Goal: Transaction & Acquisition: Purchase product/service

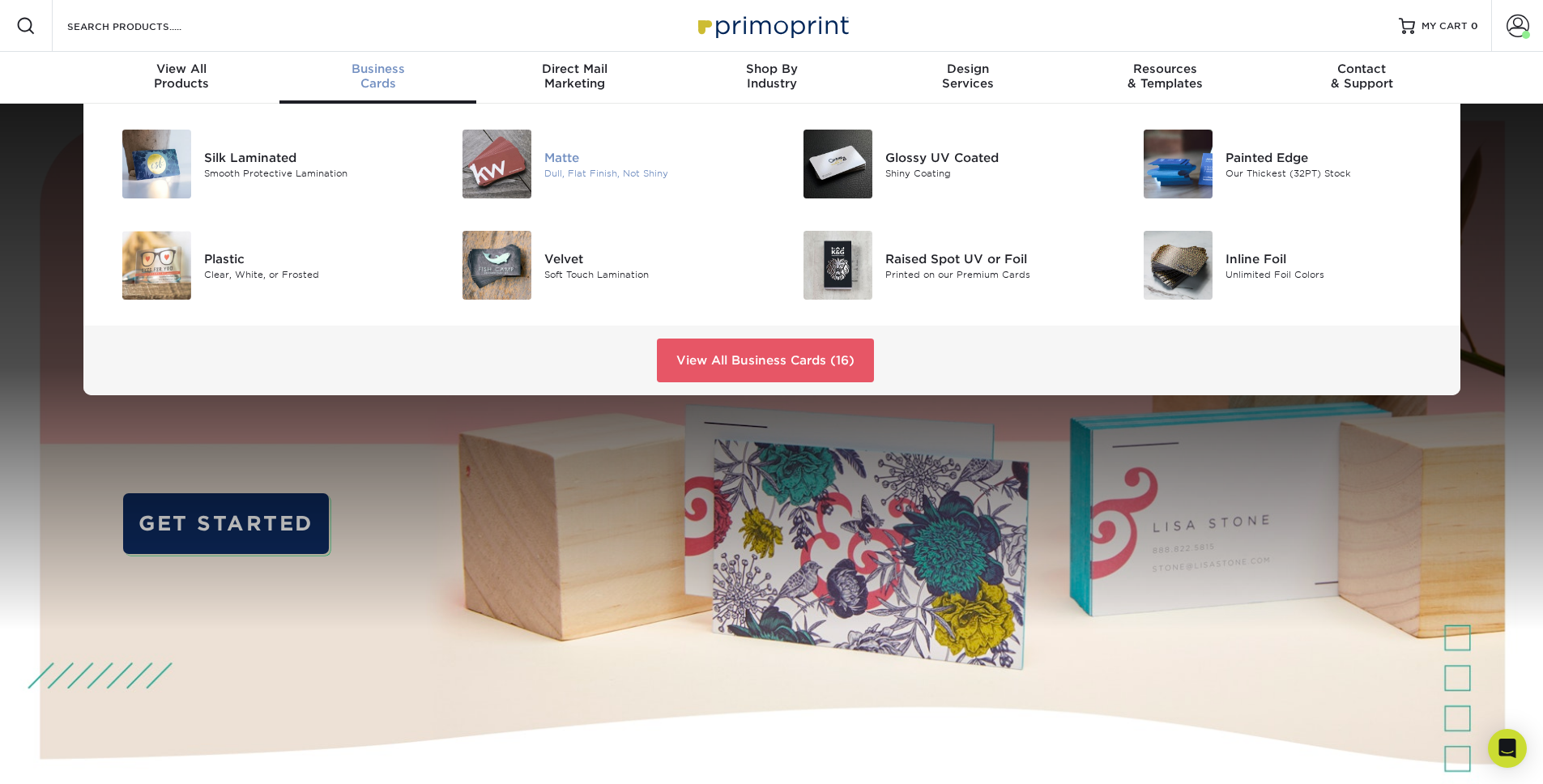
click at [533, 156] on div at bounding box center [487, 164] width 113 height 68
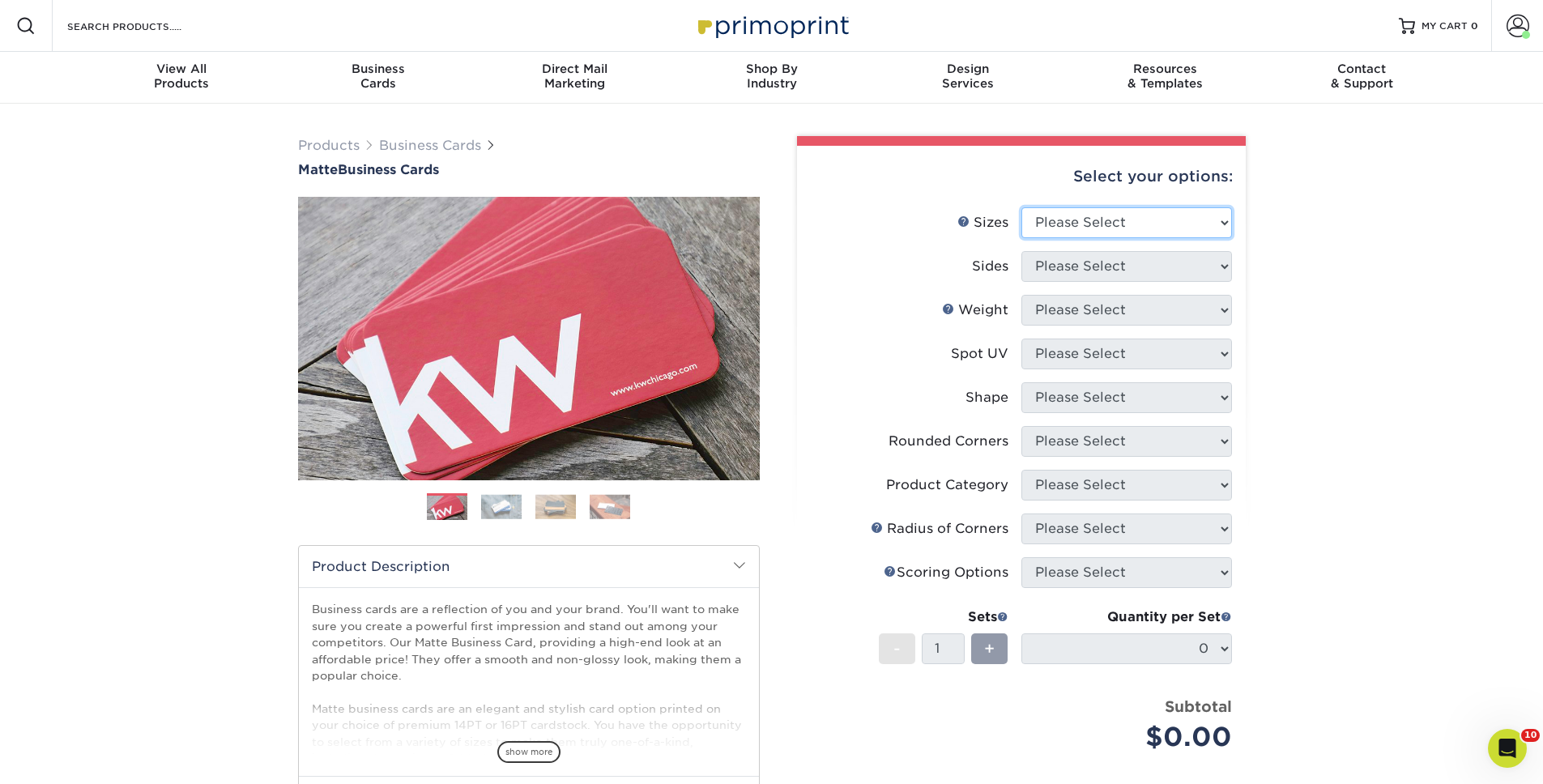
click at [1126, 218] on select "Please Select 1.5" x 3.5" - Mini 1.75" x 3.5" - Mini 2" x 2" - Square 2" x 3" -…" at bounding box center [1126, 222] width 210 height 31
select select "2.00x3.50"
click at [1022, 207] on select "Please Select 1.5" x 3.5" - Mini 1.75" x 3.5" - Mini 2" x 2" - Square 2" x 3" -…" at bounding box center [1126, 222] width 210 height 31
click at [1114, 277] on select "Please Select Print Both Sides Print Front Only" at bounding box center [1126, 266] width 210 height 31
select select "13abbda7-1d64-4f25-8bb2-c179b224825d"
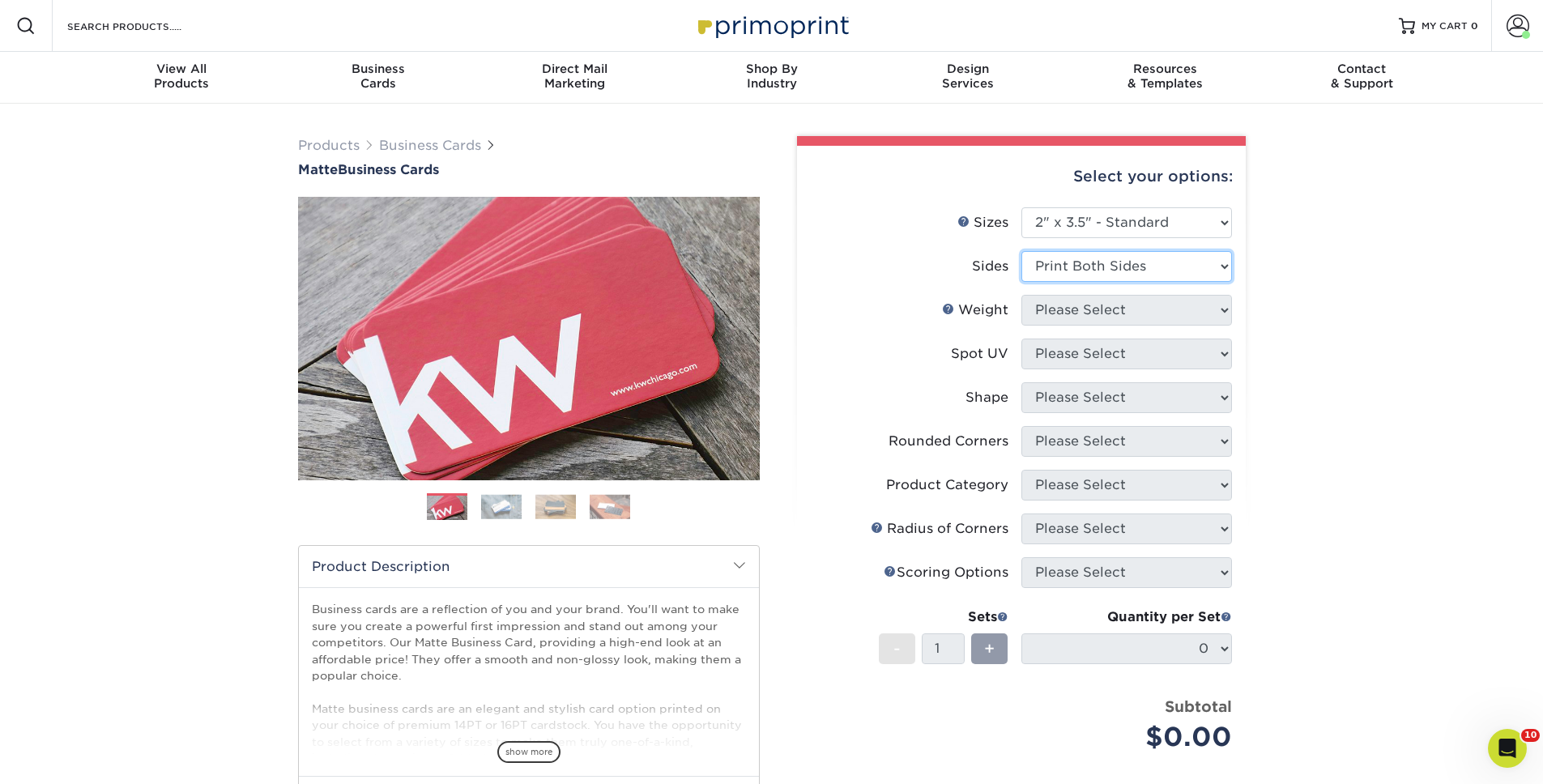
click at [1022, 251] on select "Please Select Print Both Sides Print Front Only" at bounding box center [1126, 266] width 210 height 31
click at [1113, 299] on select "Please Select 16PT 14PT" at bounding box center [1126, 309] width 210 height 31
click at [1069, 313] on select "Please Select 16PT 14PT" at bounding box center [1126, 309] width 210 height 31
select select "16PT"
click at [1022, 294] on select "Please Select 16PT 14PT" at bounding box center [1126, 309] width 210 height 31
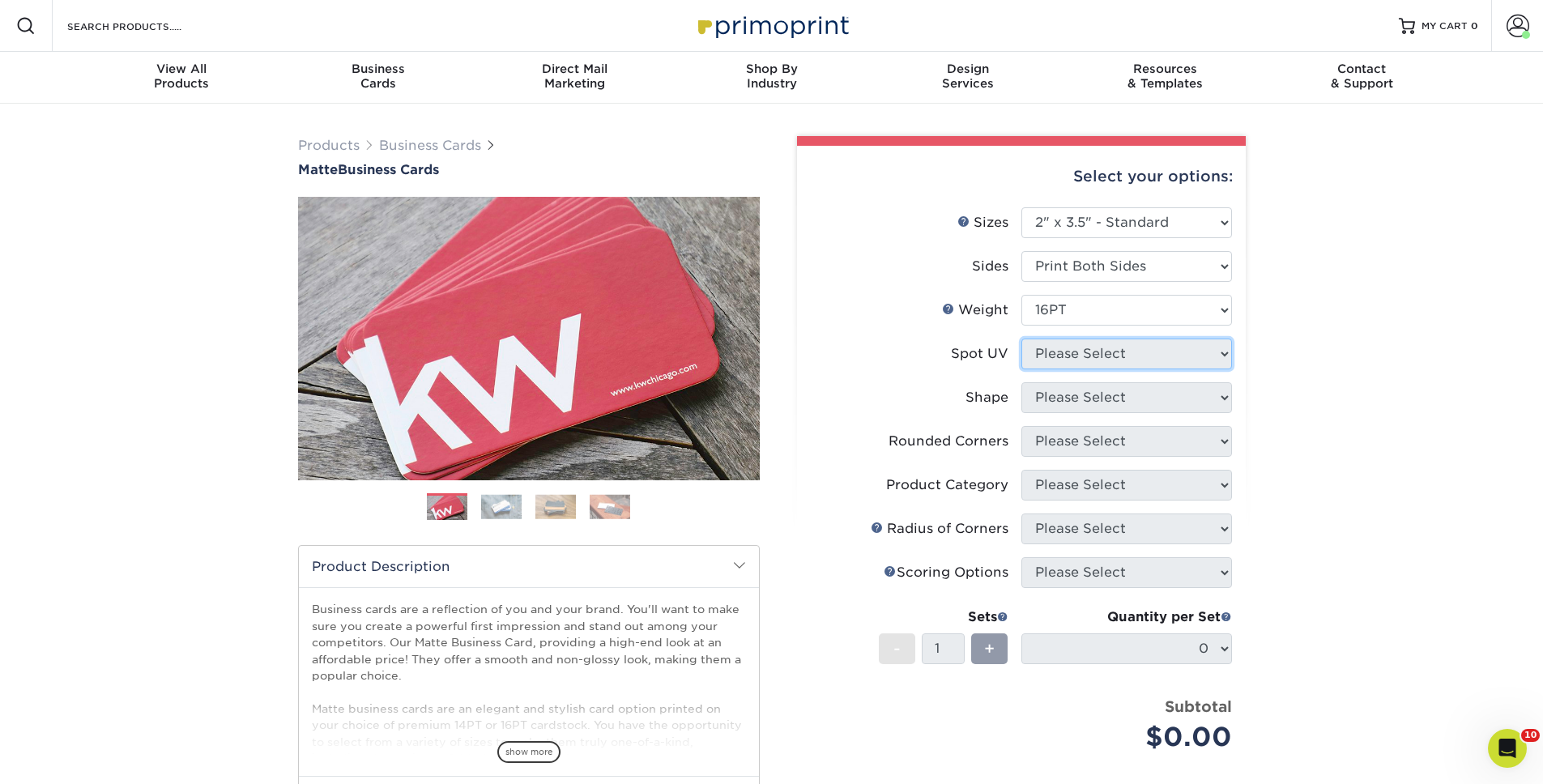
click at [1079, 359] on select "Please Select No Spot UV Front and Back (Both Sides) Front Only Back Only" at bounding box center [1126, 354] width 210 height 31
select select "3"
click at [1022, 339] on select "Please Select No Spot UV Front and Back (Both Sides) Front Only Back Only" at bounding box center [1126, 354] width 210 height 31
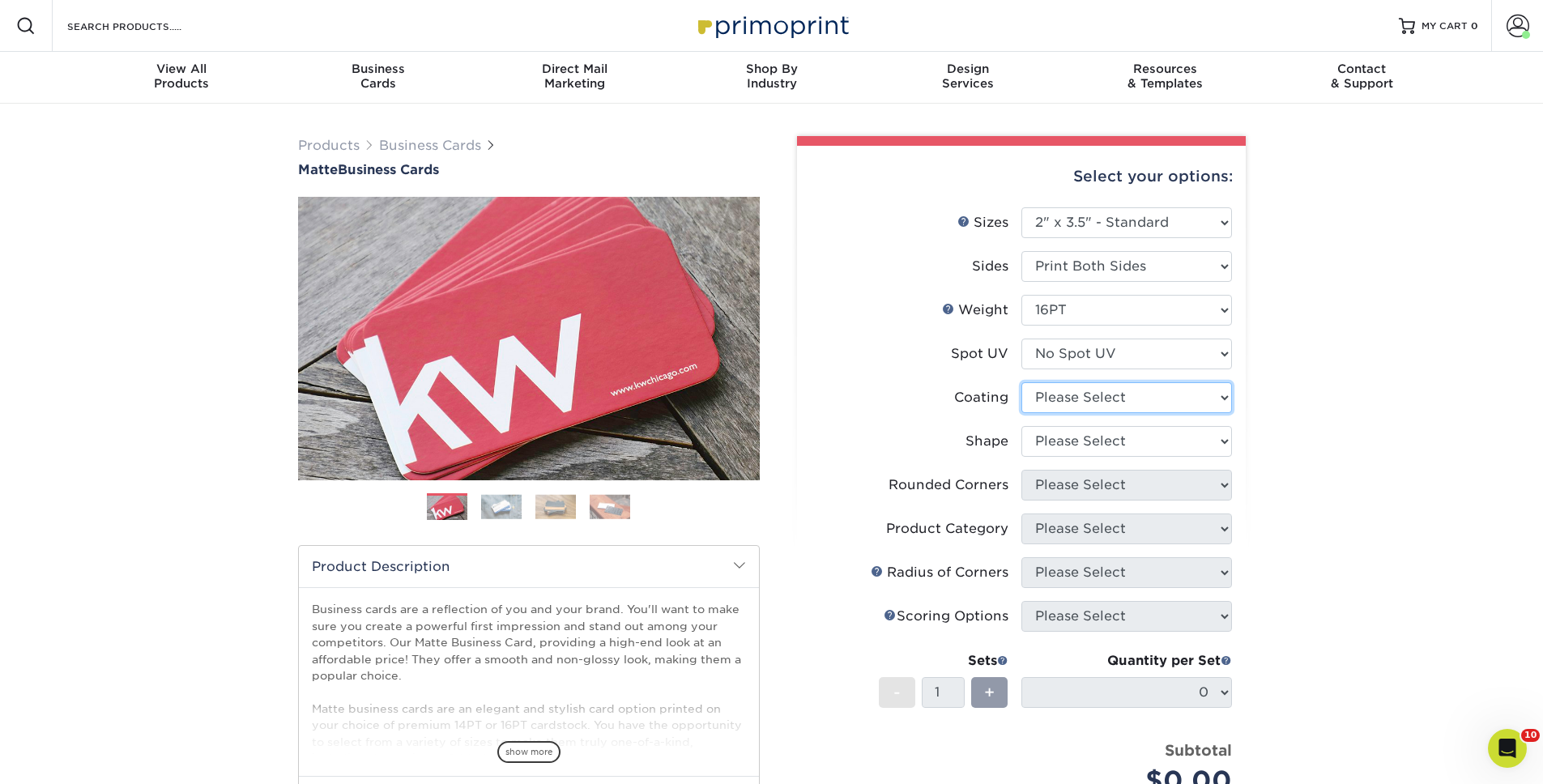
click at [1096, 392] on select at bounding box center [1126, 397] width 210 height 31
select select "121bb7b5-3b4d-429f-bd8d-bbf80e953313"
click at [1022, 382] on select at bounding box center [1126, 397] width 210 height 31
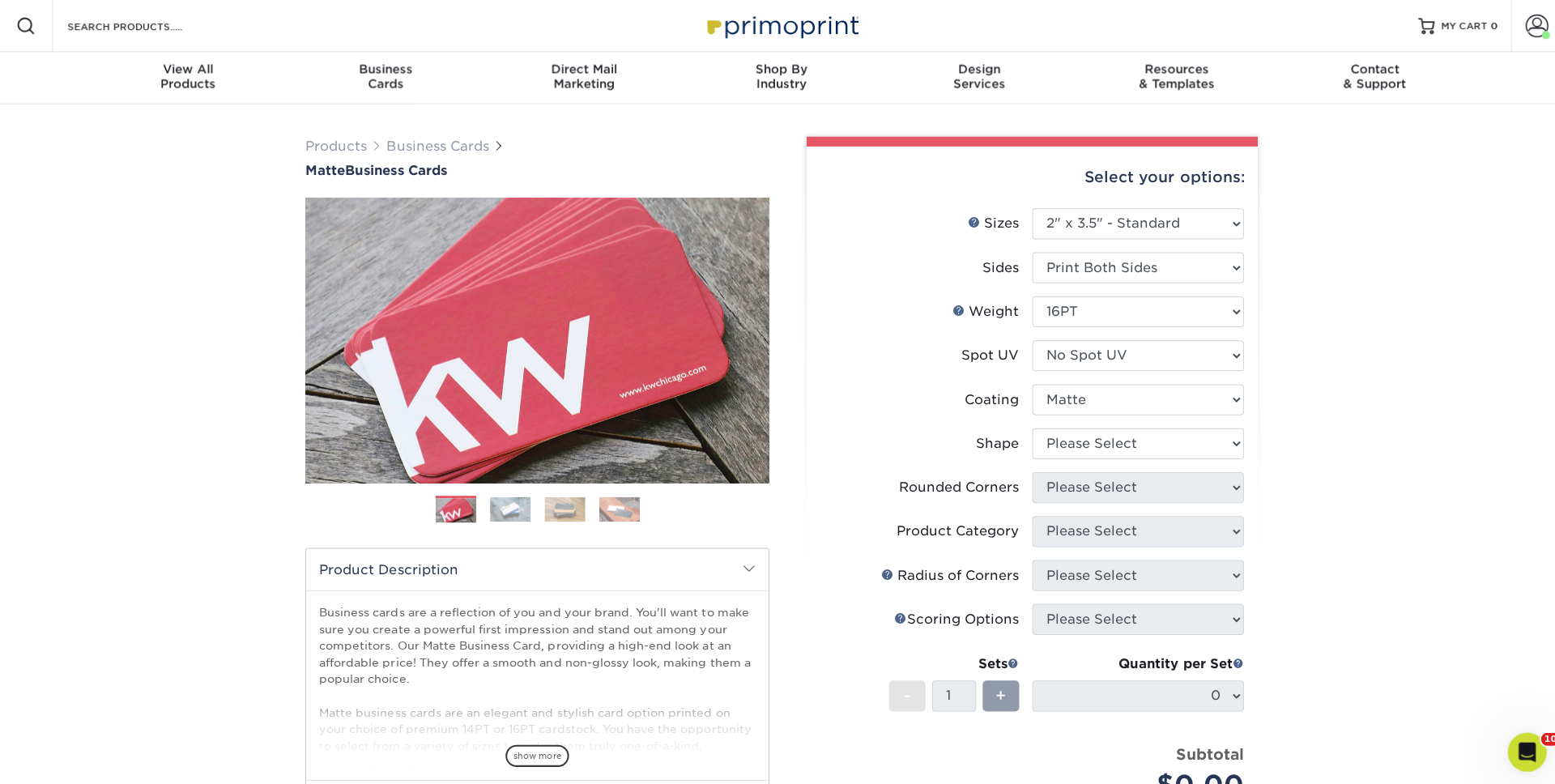
click at [0, 0] on div at bounding box center [0, 0] width 0 height 0
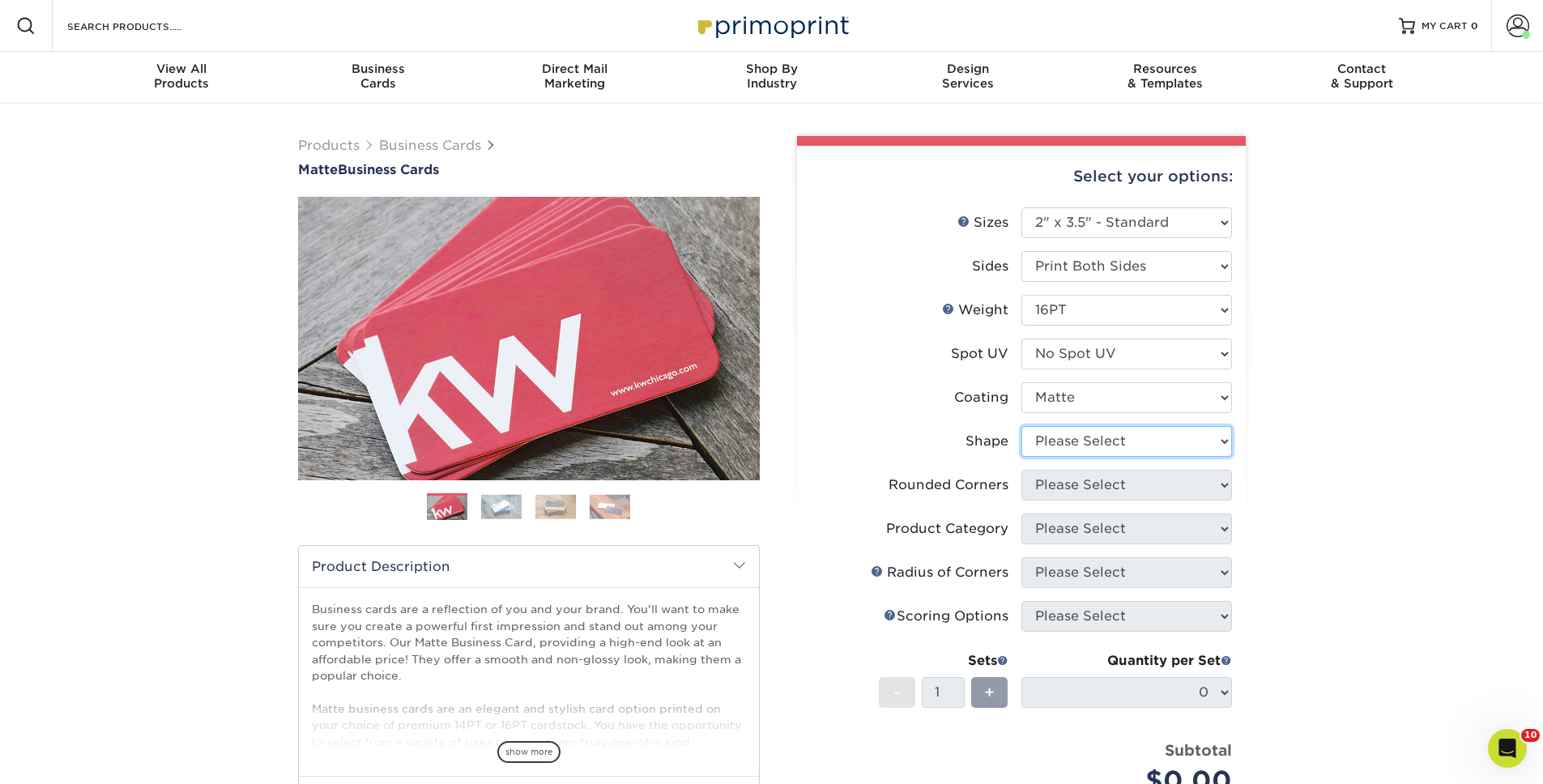
click at [1101, 454] on select "Please Select Standard Oval" at bounding box center [1126, 441] width 210 height 31
select select "standard"
click at [1022, 426] on select "Please Select Standard Oval" at bounding box center [1126, 441] width 210 height 31
click at [1082, 475] on select "Please Select Yes - Round 2 Corners Yes - Round 4 Corners No" at bounding box center [1126, 484] width 210 height 31
select select "0"
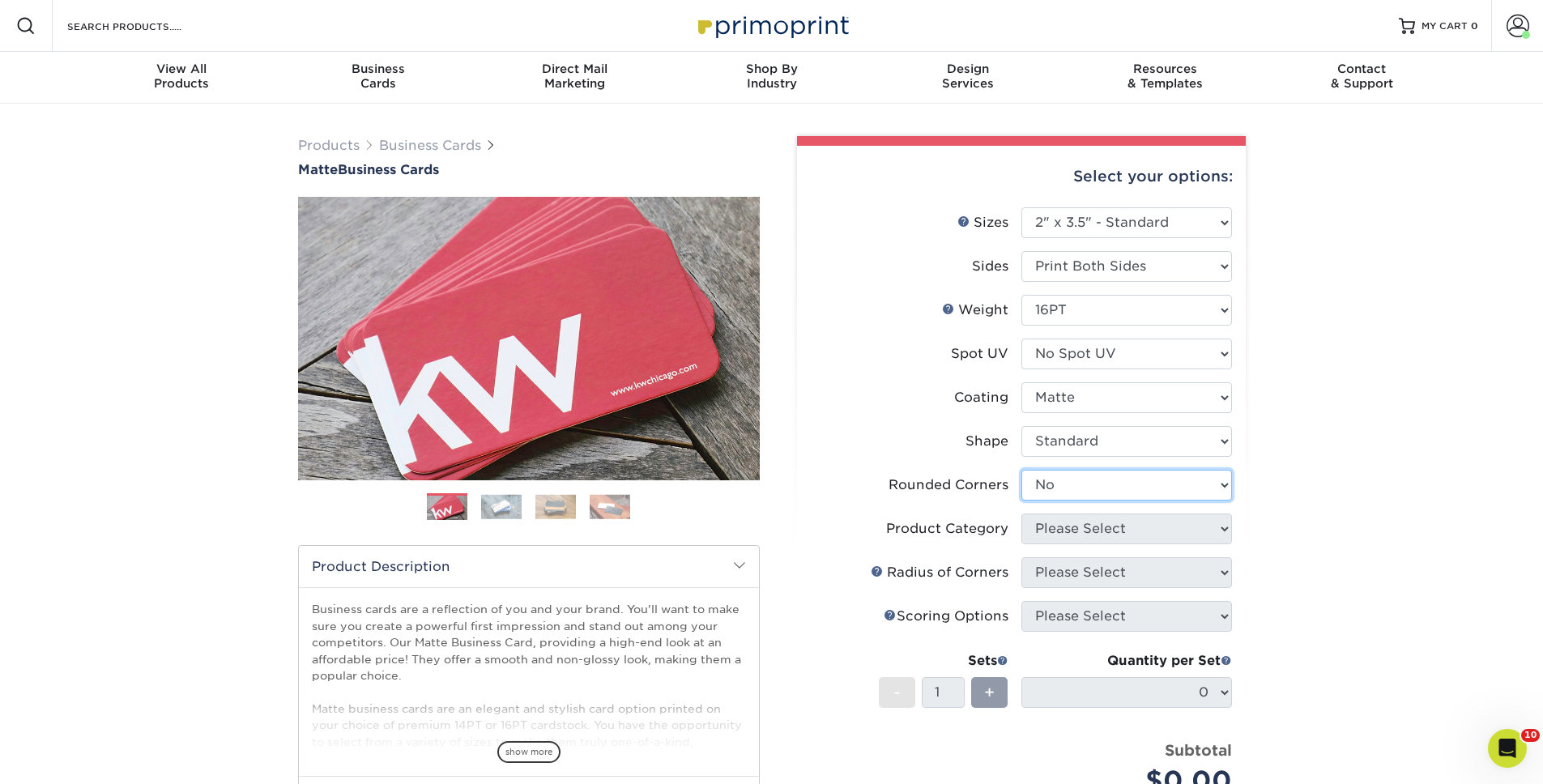
click at [1022, 469] on select "Please Select Yes - Round 2 Corners Yes - Round 4 Corners No" at bounding box center [1126, 484] width 210 height 31
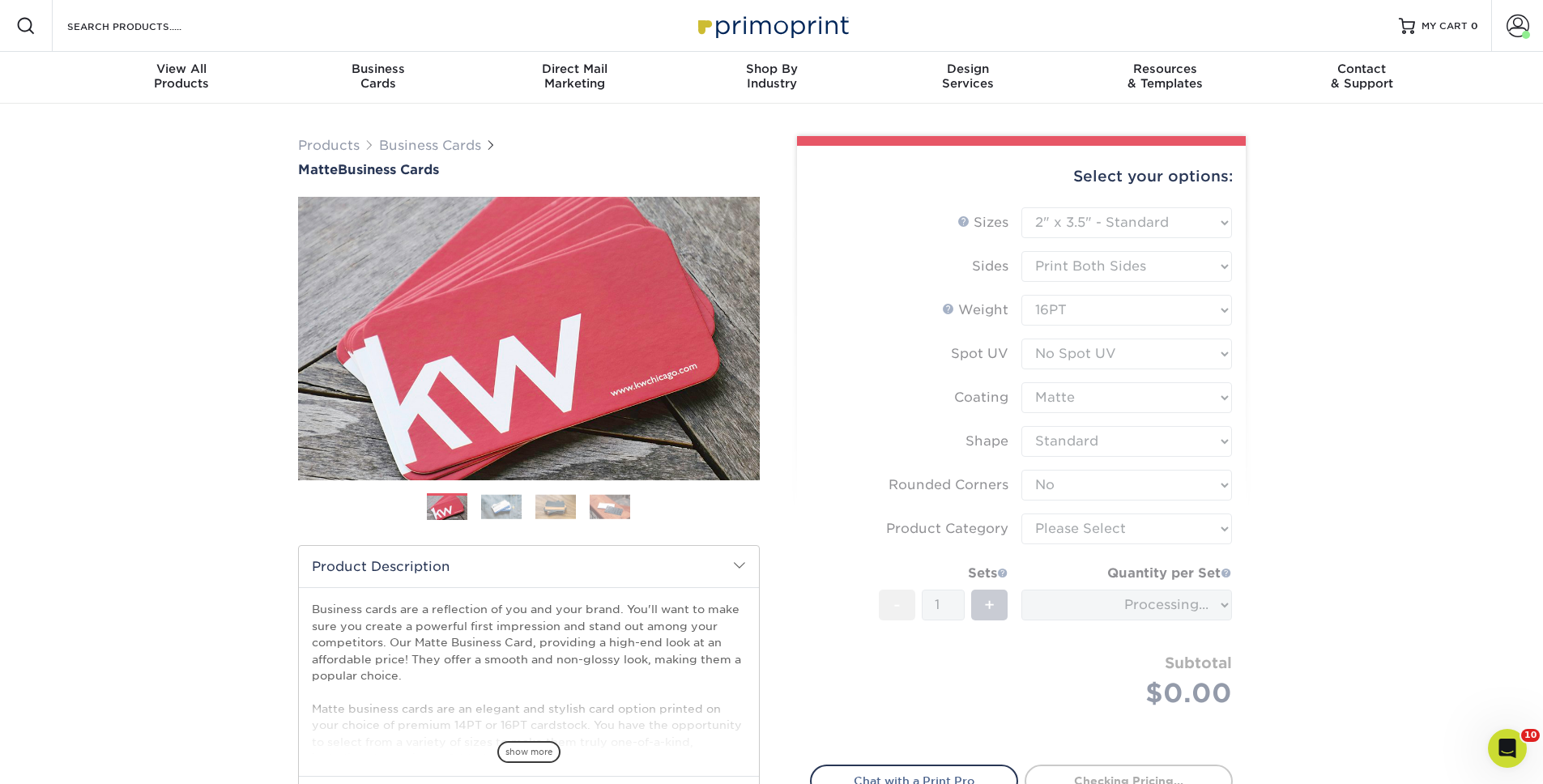
click at [1108, 526] on form "Sizes Help Sizes Please Select 1.5" x 3.5" - Mini 1.75" x 3.5" - Mini 2" x 2" -…" at bounding box center [1022, 477] width 423 height 539
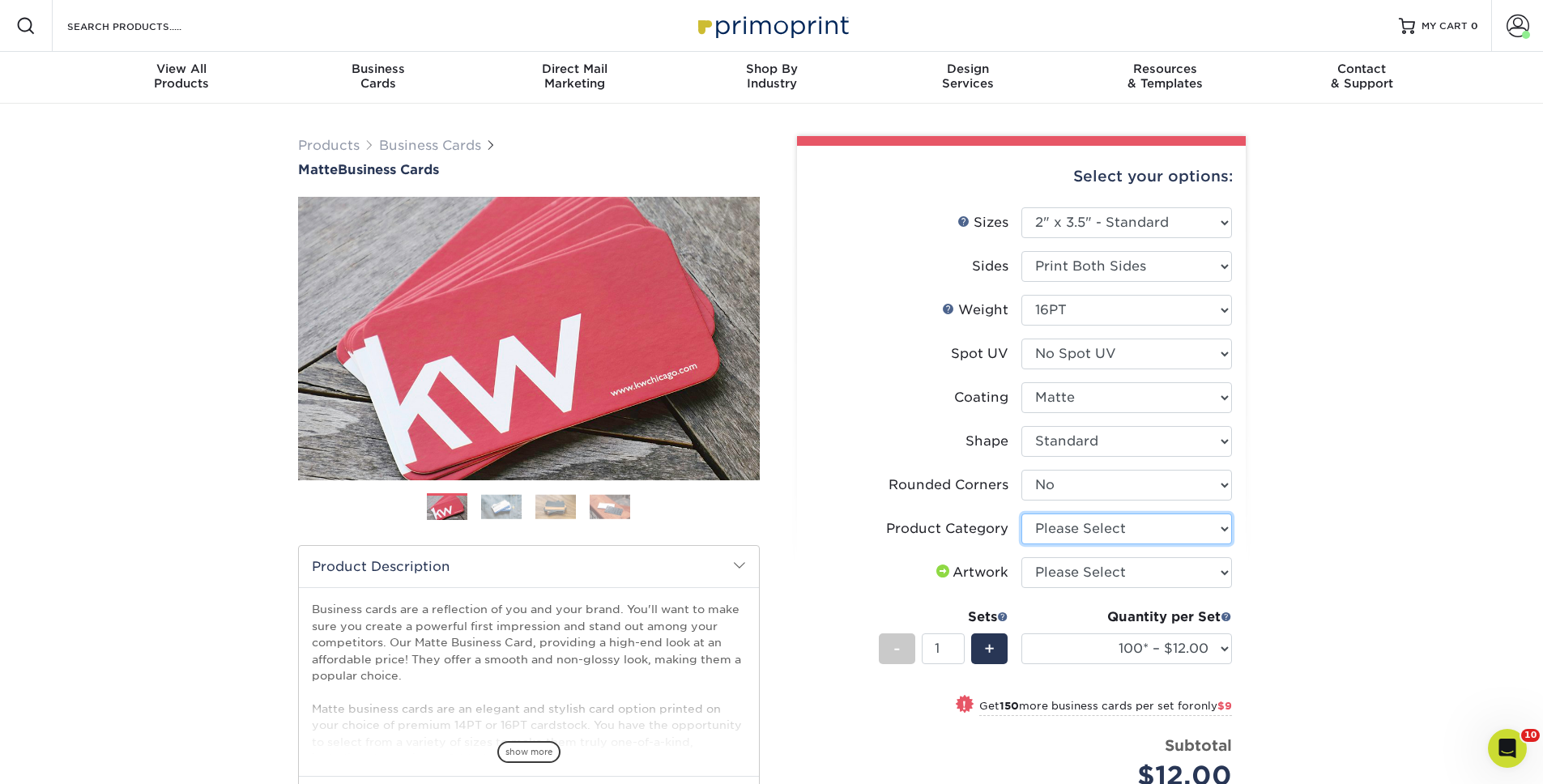
click at [1106, 530] on select "Please Select Business Cards" at bounding box center [1126, 528] width 210 height 31
select select "3b5148f1-0588-4f88-a218-97bcfdce65c1"
click at [1022, 513] on select "Please Select Business Cards" at bounding box center [1126, 528] width 210 height 31
click at [1108, 558] on select "Please Select I will upload files I need a design - $100" at bounding box center [1126, 572] width 210 height 31
select select "upload"
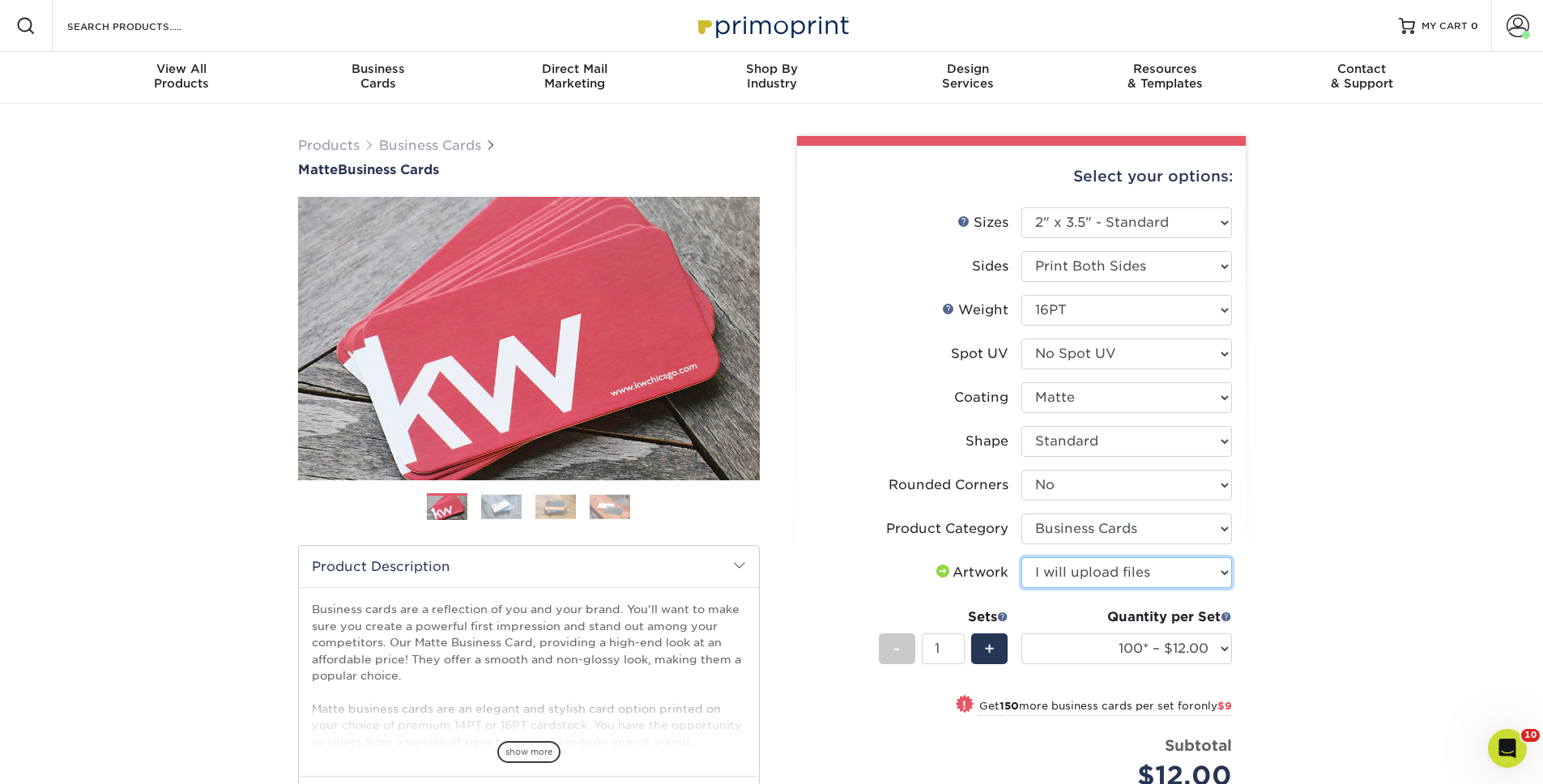
click at [1022, 557] on select "Please Select I will upload files I need a design - $100" at bounding box center [1126, 572] width 210 height 31
click at [1073, 642] on select "100* – $12.00 250* – $21.00 500 – $42.00 1000 – $53.00 2500 – $95.00 5000 – $18…" at bounding box center [1126, 648] width 210 height 31
select select "250* – $21.00"
click at [1022, 633] on select "100* – $12.00 250* – $21.00 500 – $42.00 1000 – $53.00 2500 – $95.00 5000 – $18…" at bounding box center [1126, 648] width 210 height 31
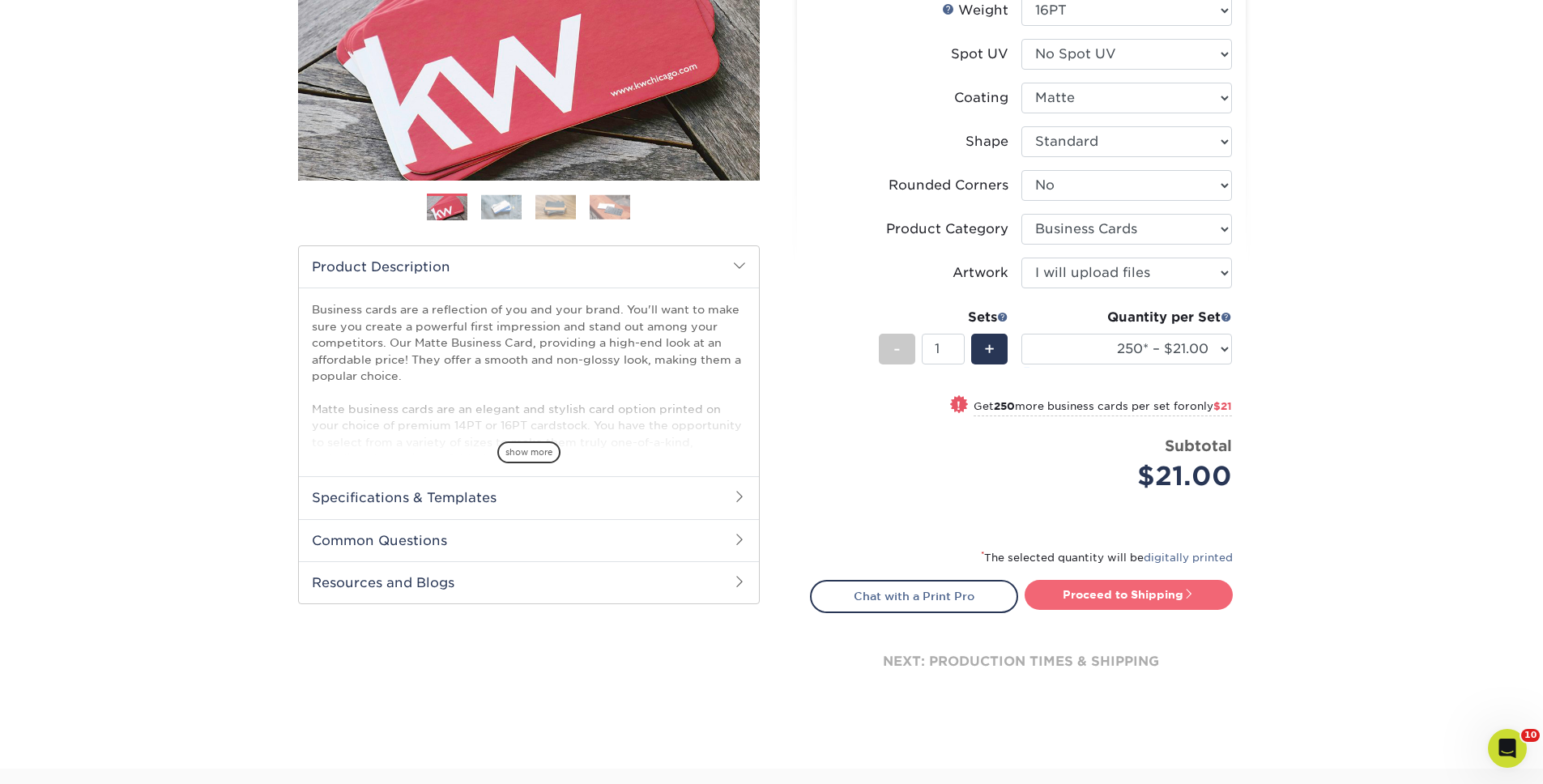
click at [1152, 598] on link "Proceed to Shipping" at bounding box center [1128, 593] width 208 height 29
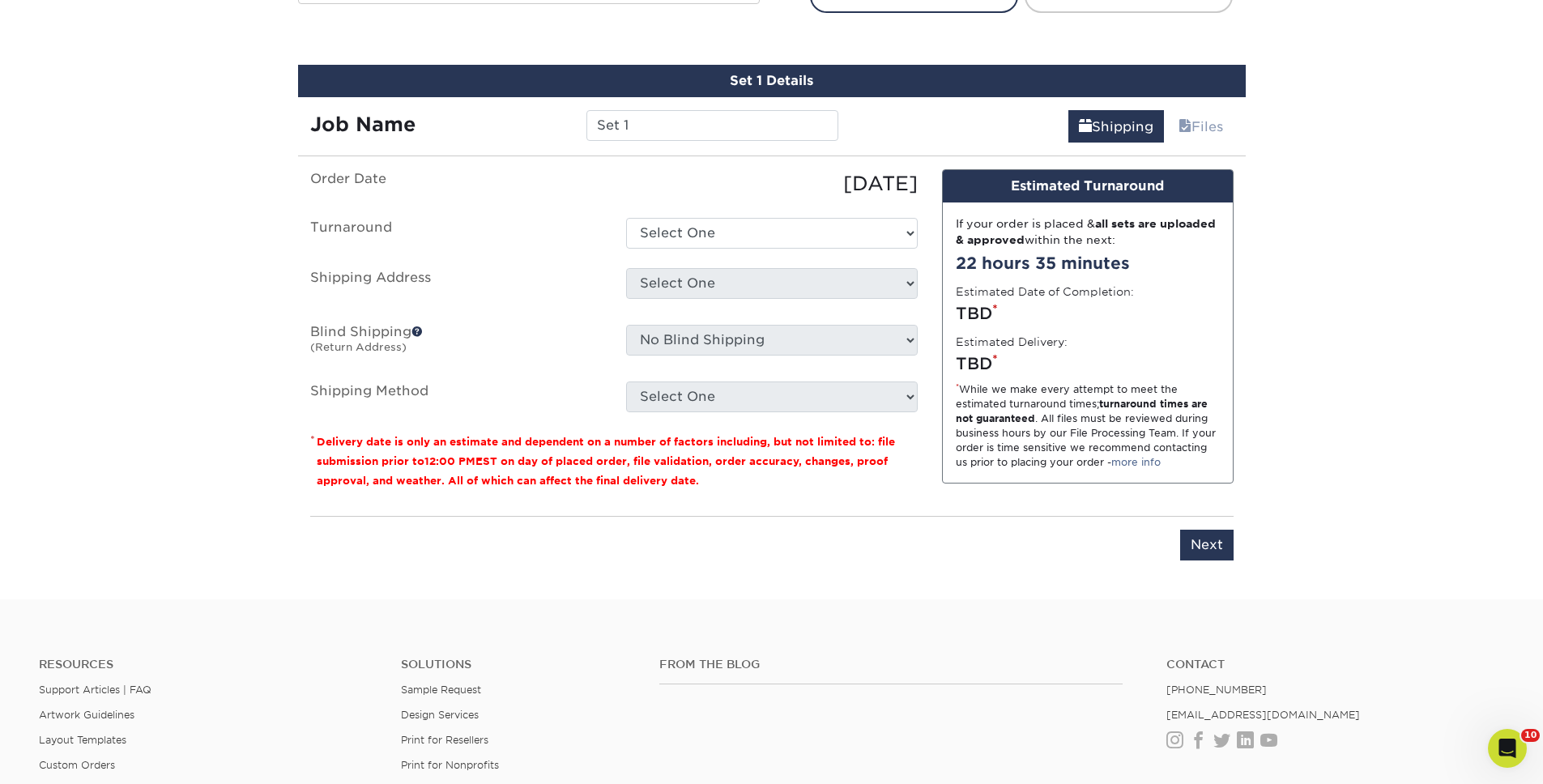
scroll to position [923, 0]
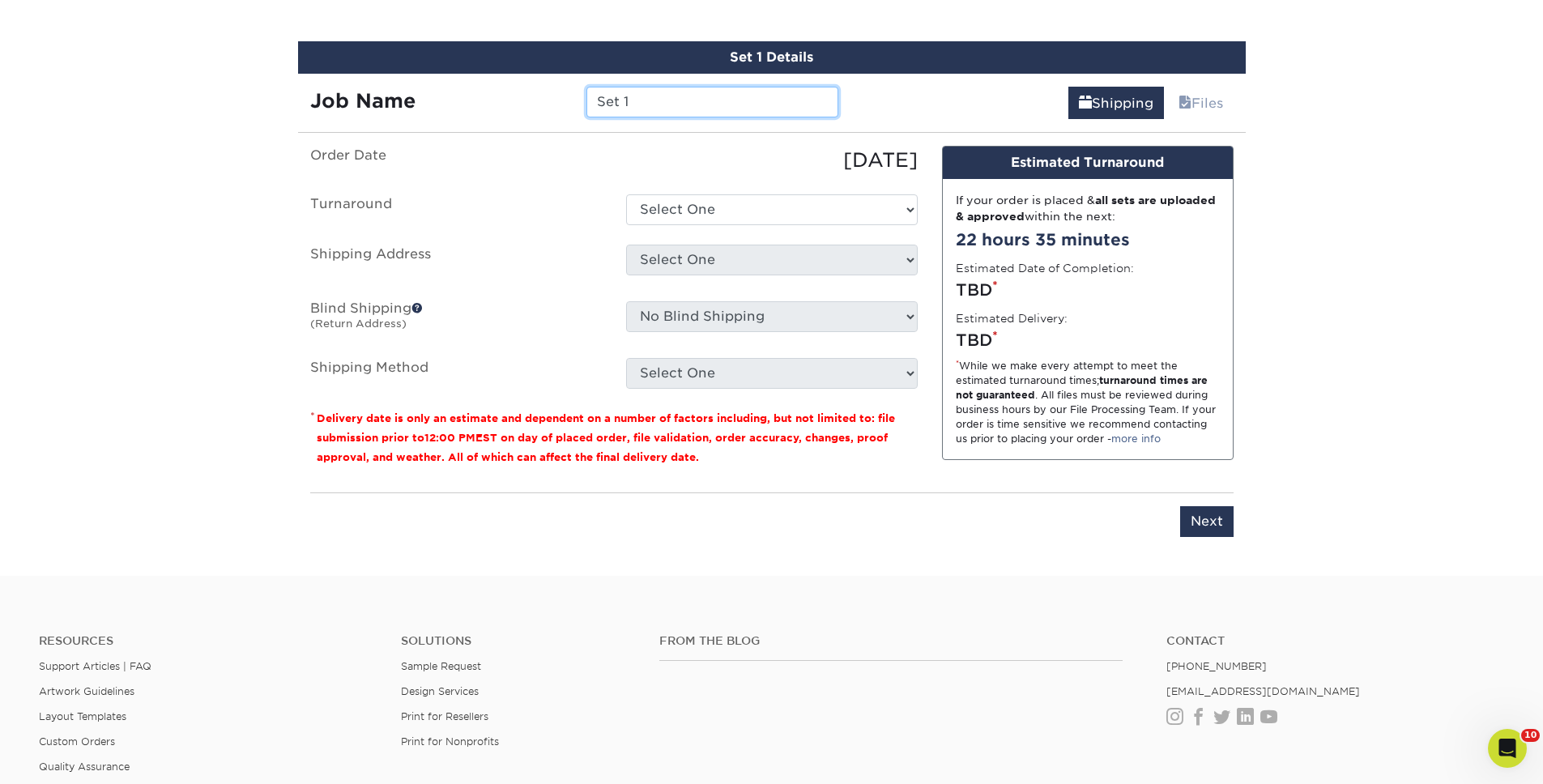
click at [709, 114] on input "Set 1" at bounding box center [712, 102] width 252 height 31
click at [709, 114] on input "Set 1" at bounding box center [712, 102] width 252 height 31
type input "[PERSON_NAME]"
click at [672, 210] on select "Select One 2-4 Business Days 2 Day Next Business Day" at bounding box center [772, 209] width 292 height 31
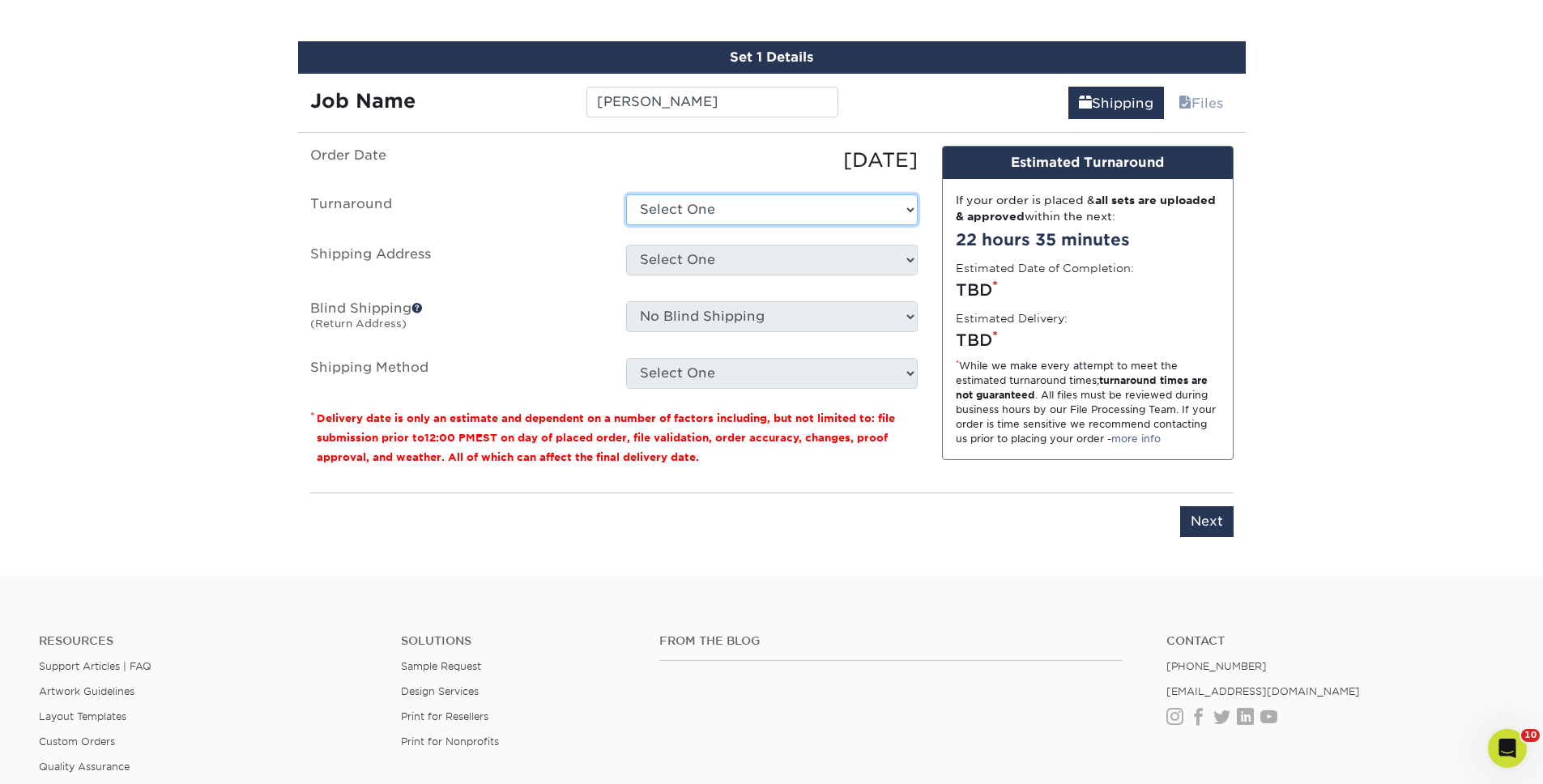
select select "23721297-b68b-4846-ba83-3171e6bd9d78"
click at [626, 194] on select "Select One 2-4 Business Days 2 Day Next Business Day" at bounding box center [772, 209] width 292 height 31
click at [713, 253] on select "Select One The Federalist Society + Add New Address" at bounding box center [772, 259] width 292 height 31
select select "22114"
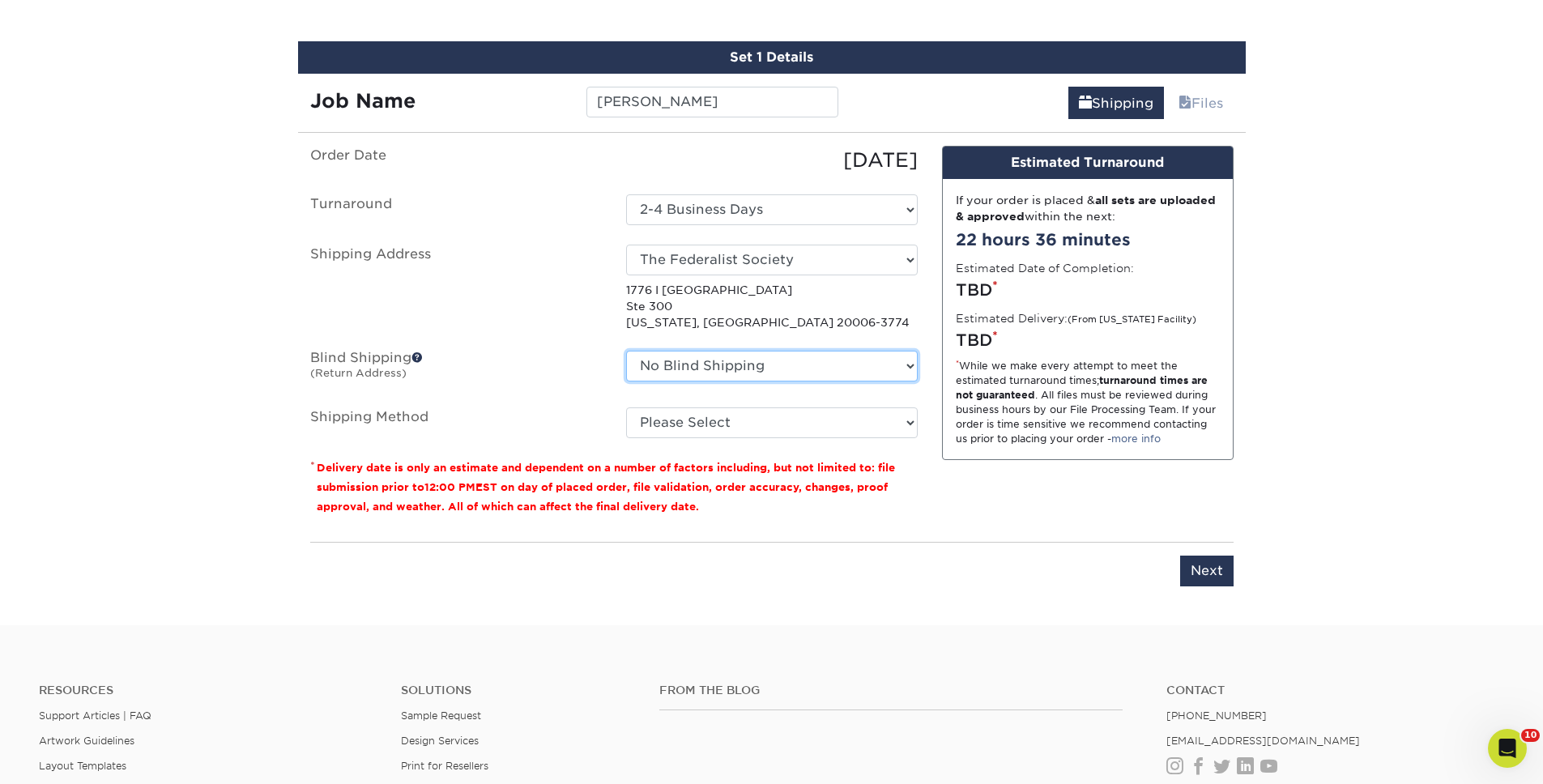
click at [726, 359] on select "No Blind Shipping The Federalist Society + Add New Address" at bounding box center [772, 366] width 292 height 31
select select "22114"
click at [626, 351] on select "No Blind Shipping The Federalist Society + Add New Address" at bounding box center [772, 366] width 292 height 31
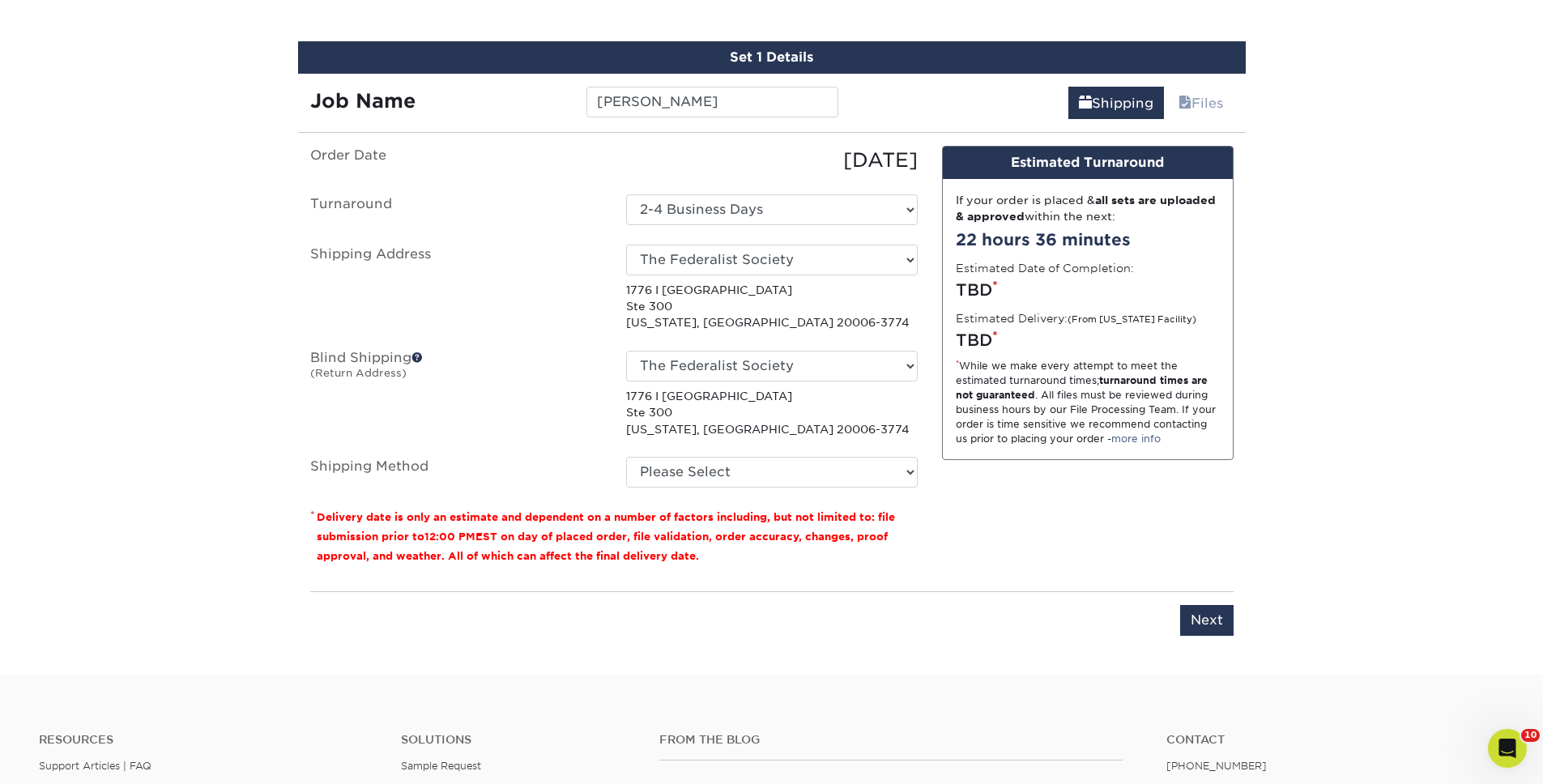
click at [730, 418] on p "1776 I St Nw Ste 300 Washington, DC 20006-3774" at bounding box center [772, 412] width 292 height 49
click at [733, 459] on select "Please Select Ground Shipping (+$7.84) 3 Day Shipping Service (+$15.33) 2 Day A…" at bounding box center [772, 471] width 292 height 31
select select "03"
click at [626, 456] on select "Please Select Ground Shipping (+$7.84) 3 Day Shipping Service (+$15.33) 2 Day A…" at bounding box center [772, 471] width 292 height 31
click at [1210, 620] on input "Next" at bounding box center [1207, 619] width 54 height 31
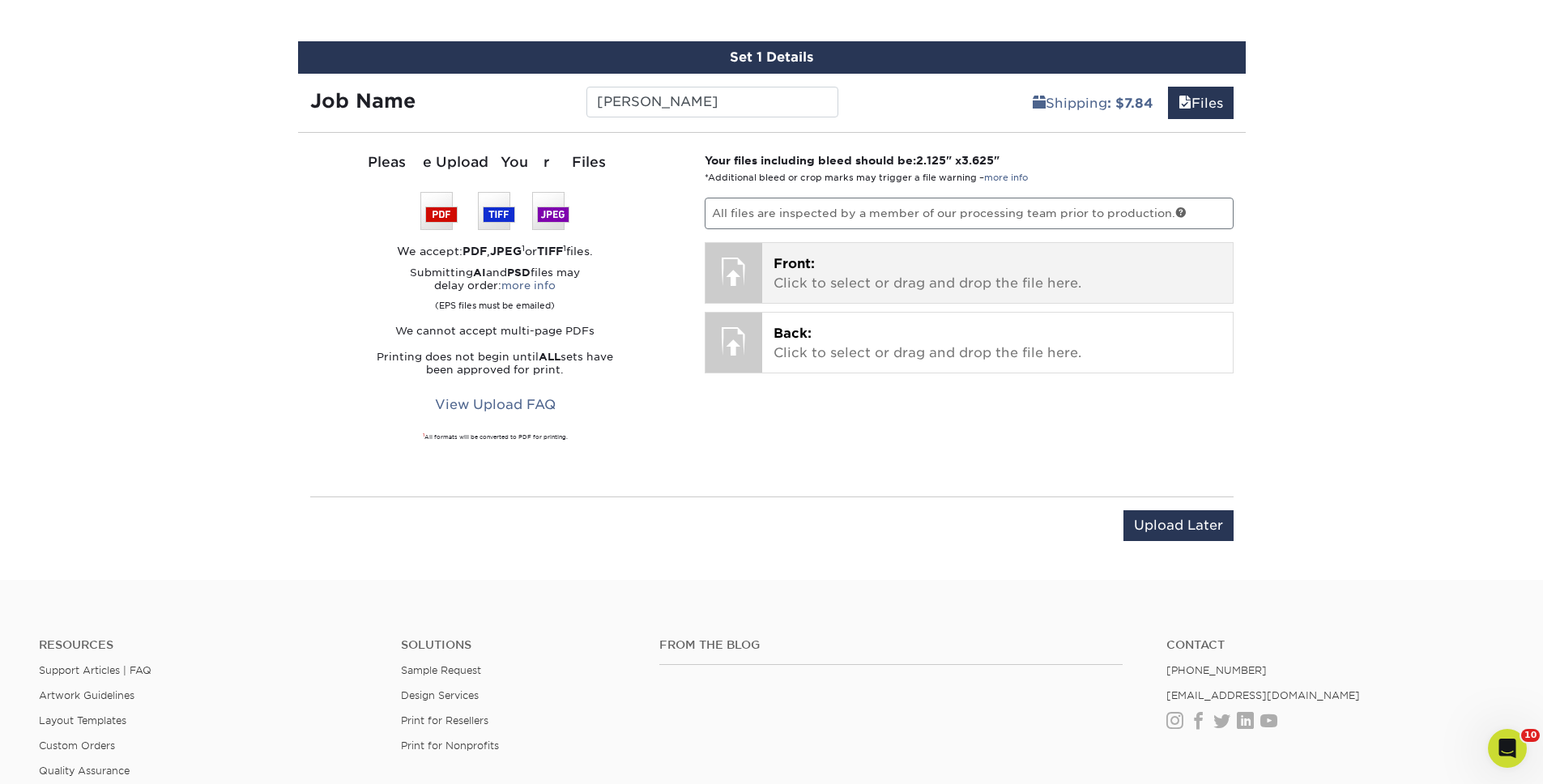
click at [805, 280] on p "Front: Click to select or drag and drop the file here." at bounding box center [997, 274] width 448 height 39
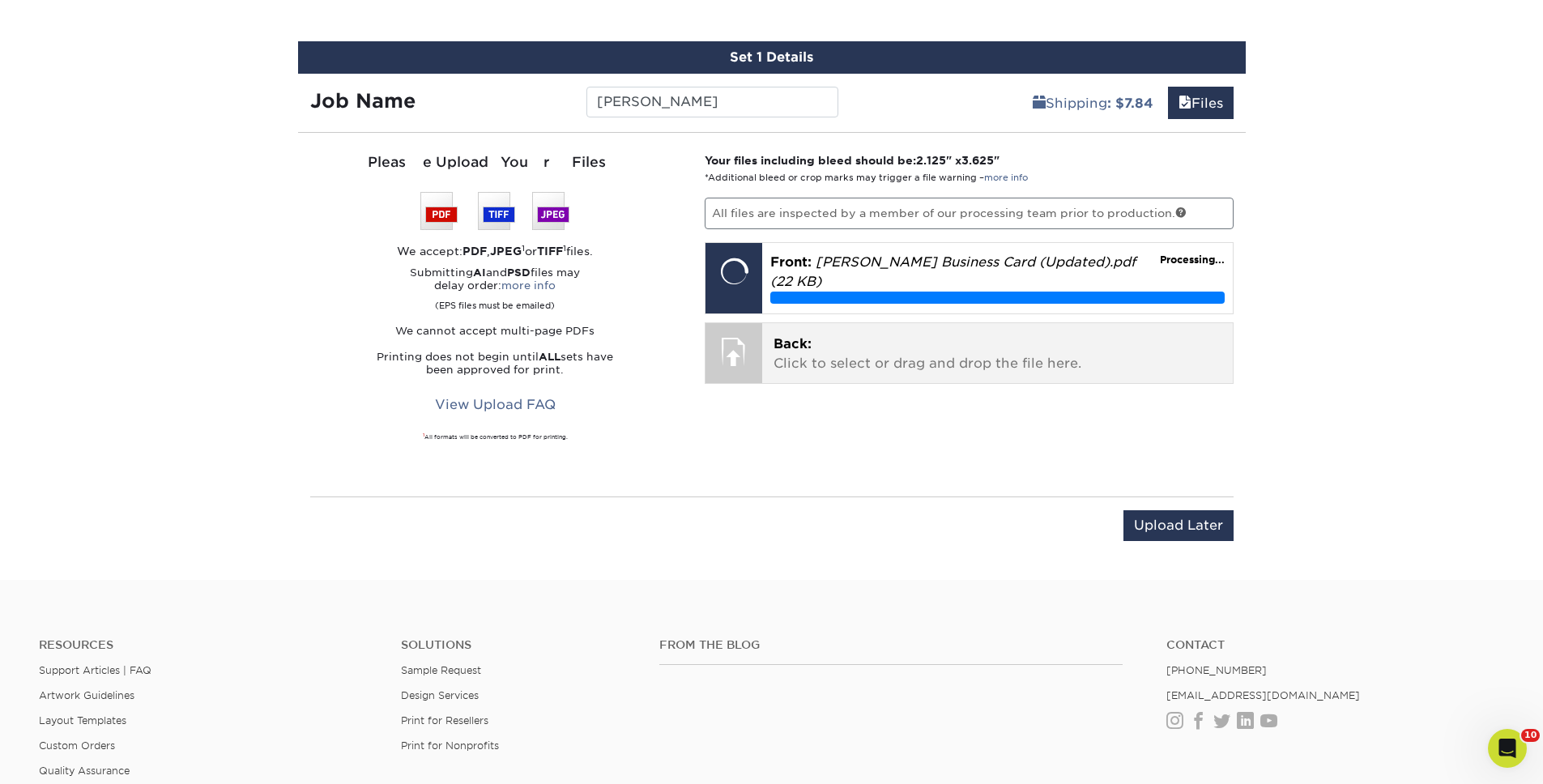
click at [848, 363] on p "Back: Click to select or drag and drop the file here." at bounding box center [997, 354] width 448 height 39
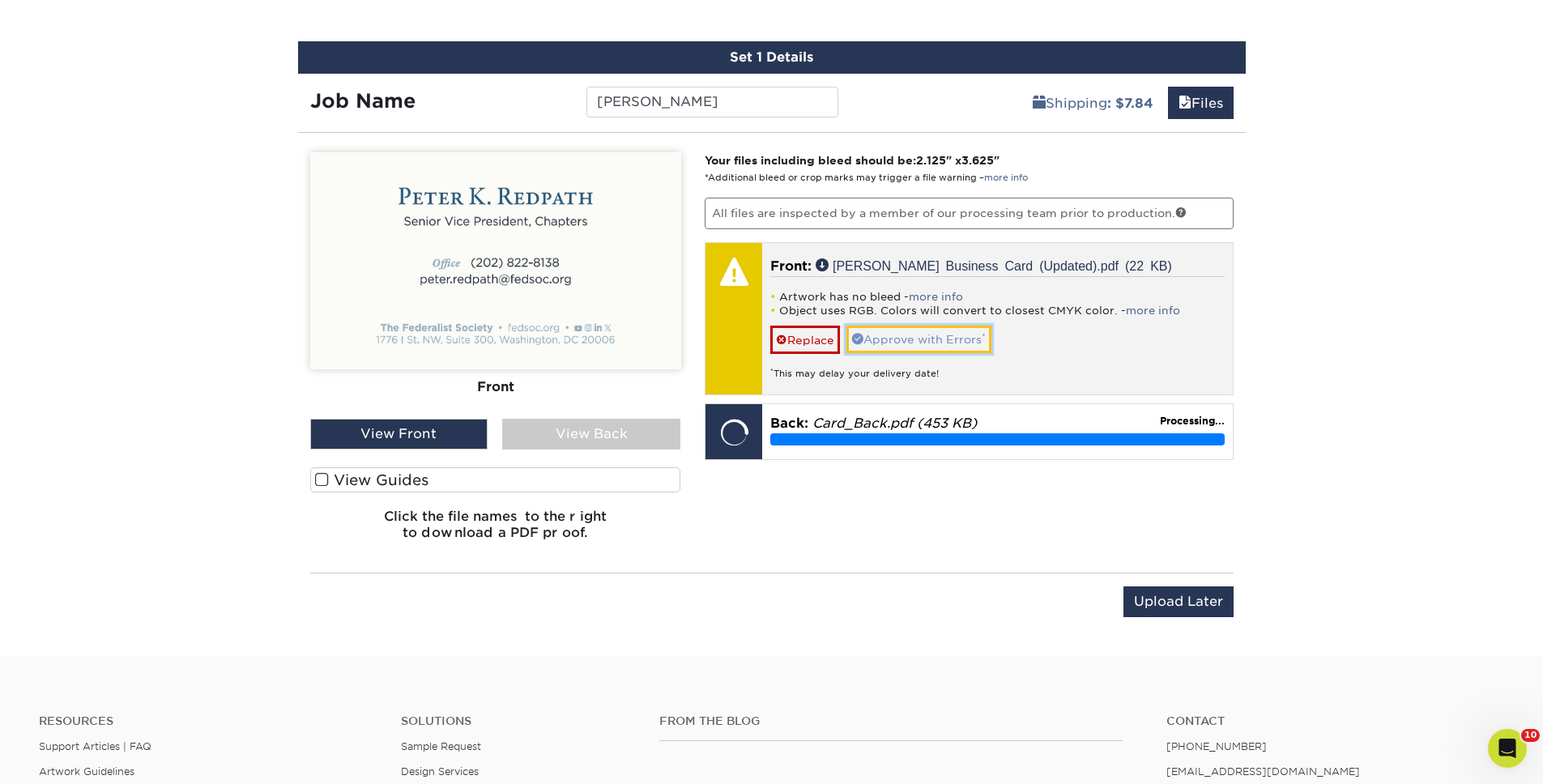
click at [919, 339] on link "Approve with Errors *" at bounding box center [919, 340] width 145 height 28
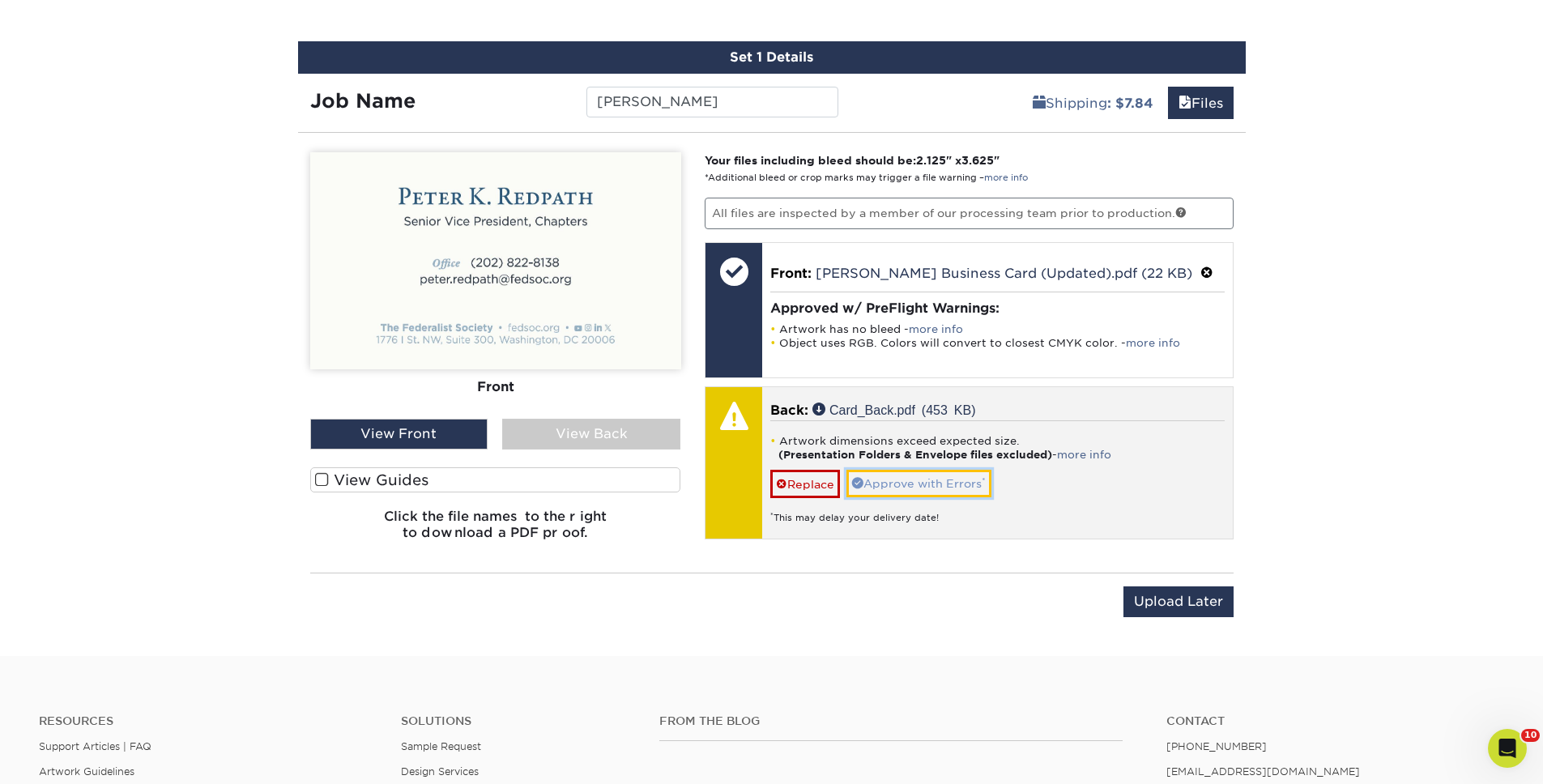
click at [915, 476] on link "Approve with Errors *" at bounding box center [919, 483] width 145 height 28
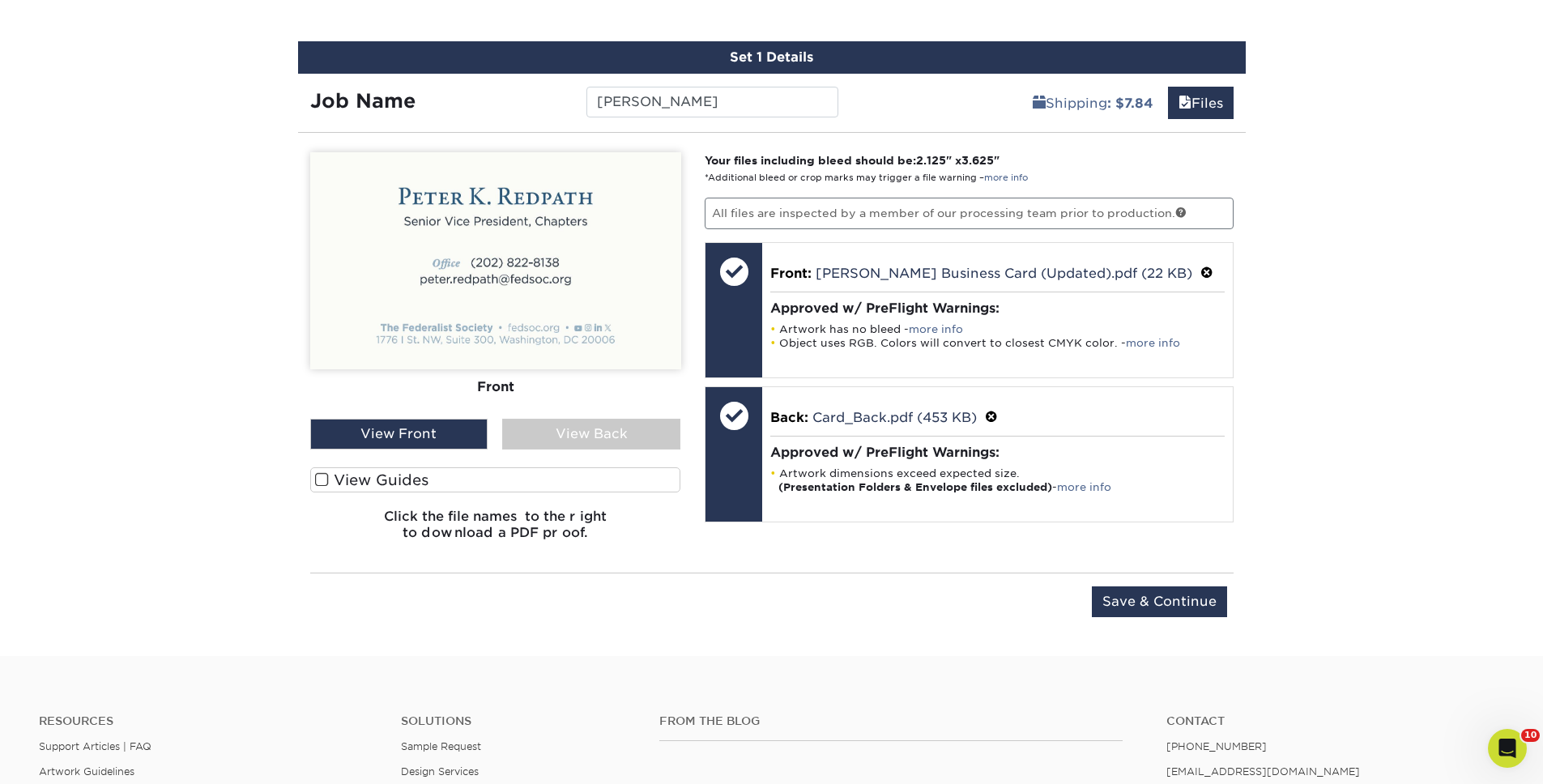
click at [579, 434] on div "View Back" at bounding box center [591, 433] width 178 height 31
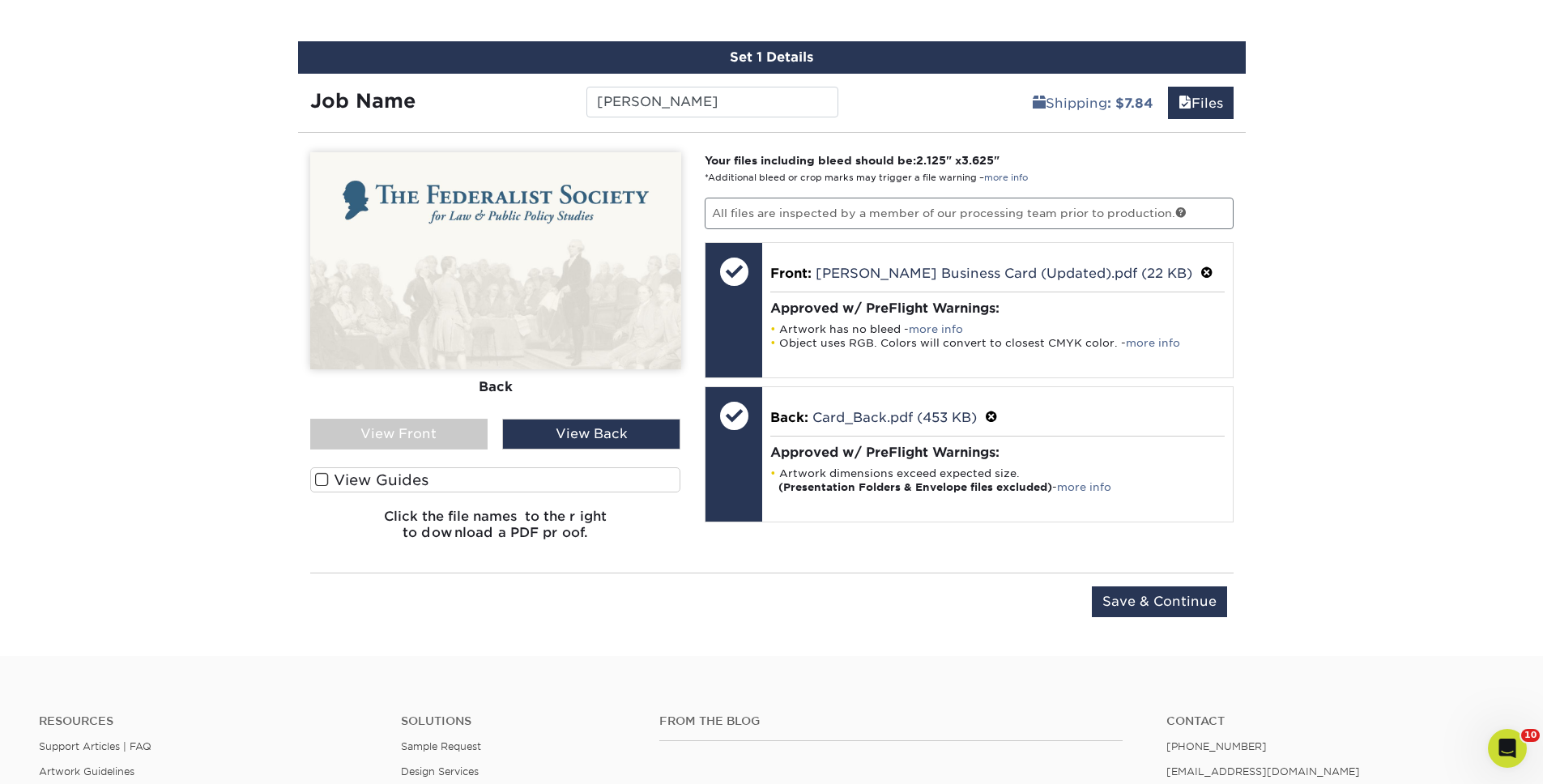
click at [401, 431] on div "View Front" at bounding box center [399, 433] width 178 height 31
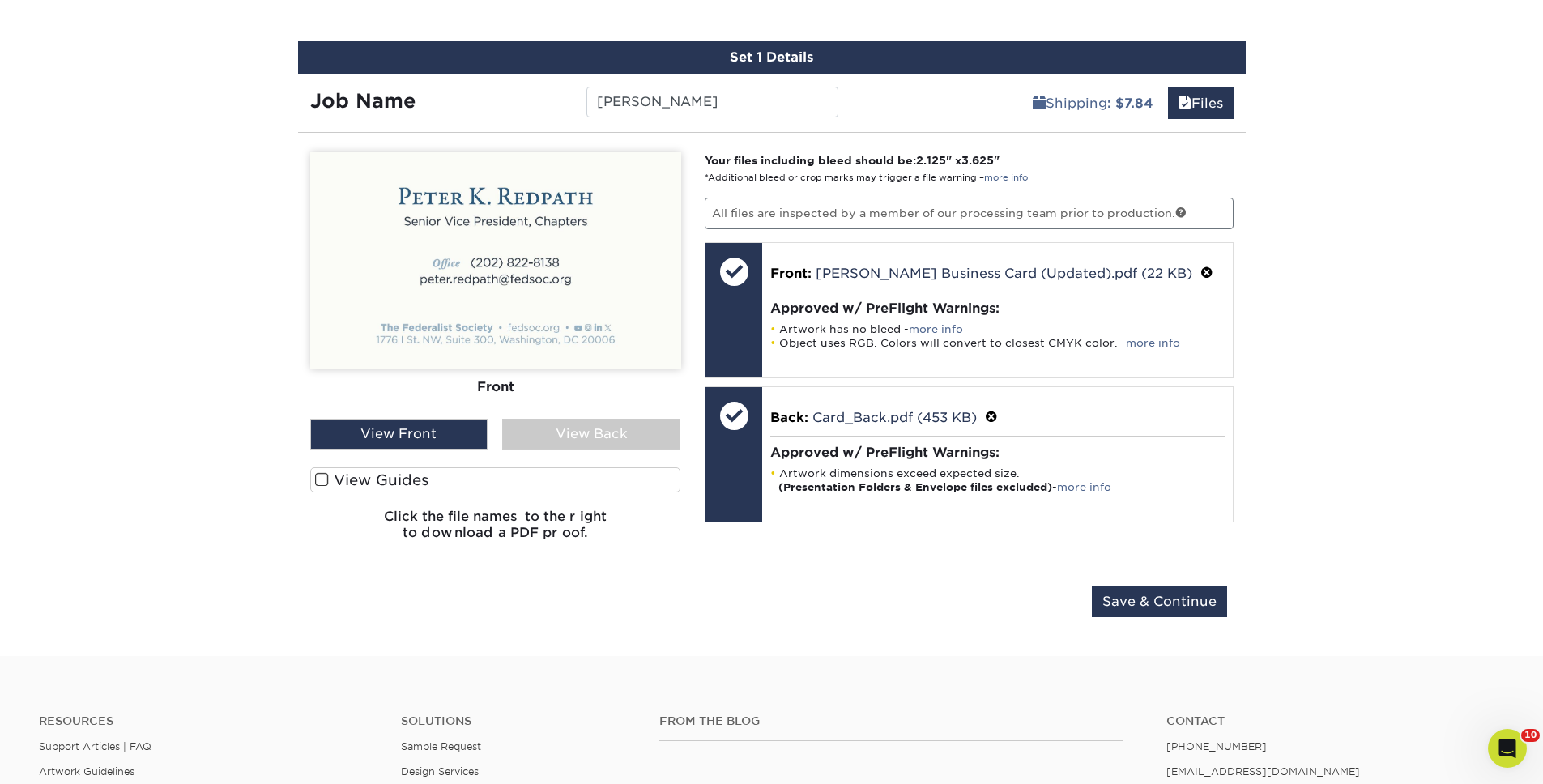
click at [585, 432] on div "View Back" at bounding box center [591, 433] width 178 height 31
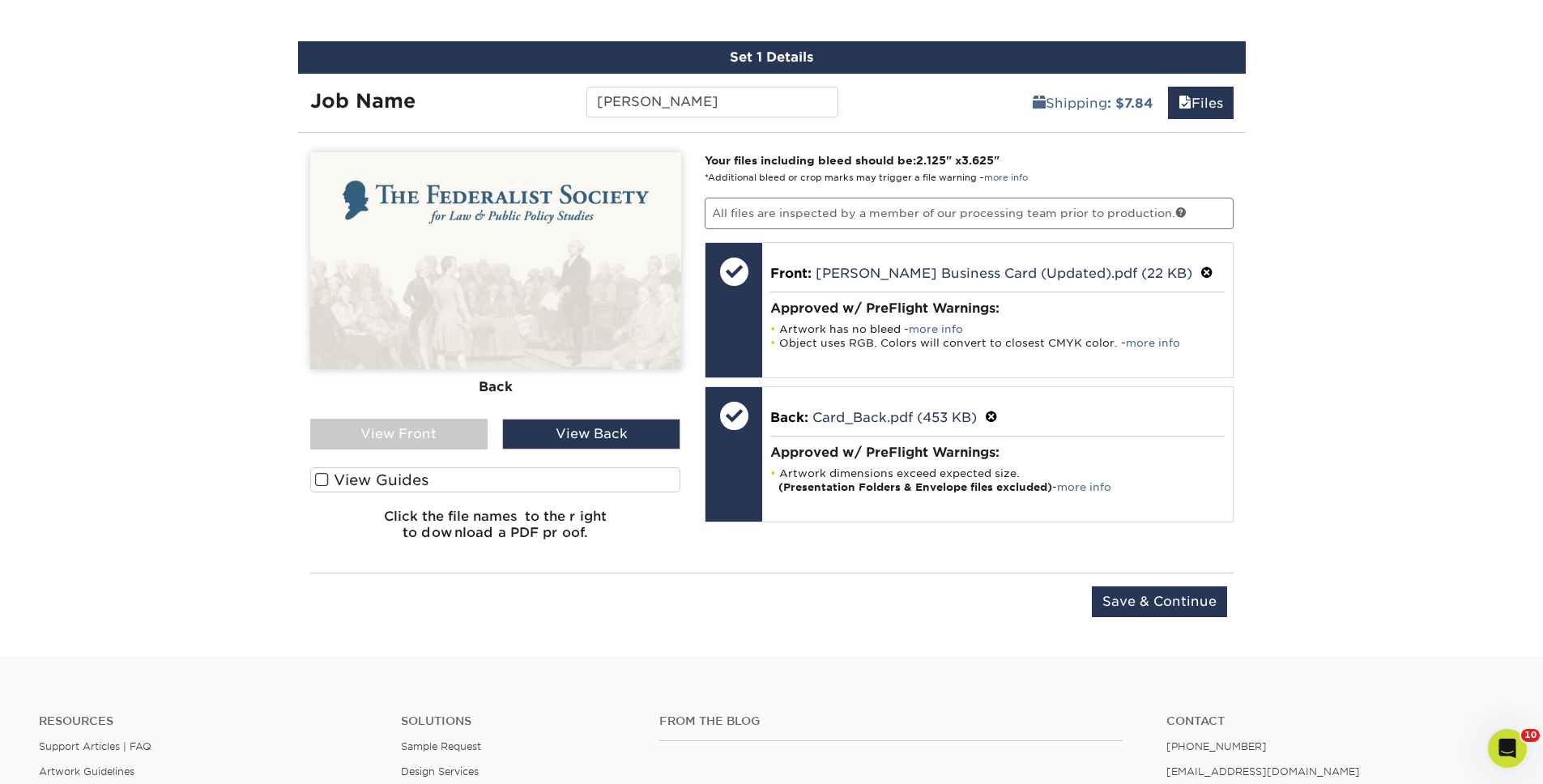
click at [440, 439] on div "View Front" at bounding box center [399, 433] width 178 height 31
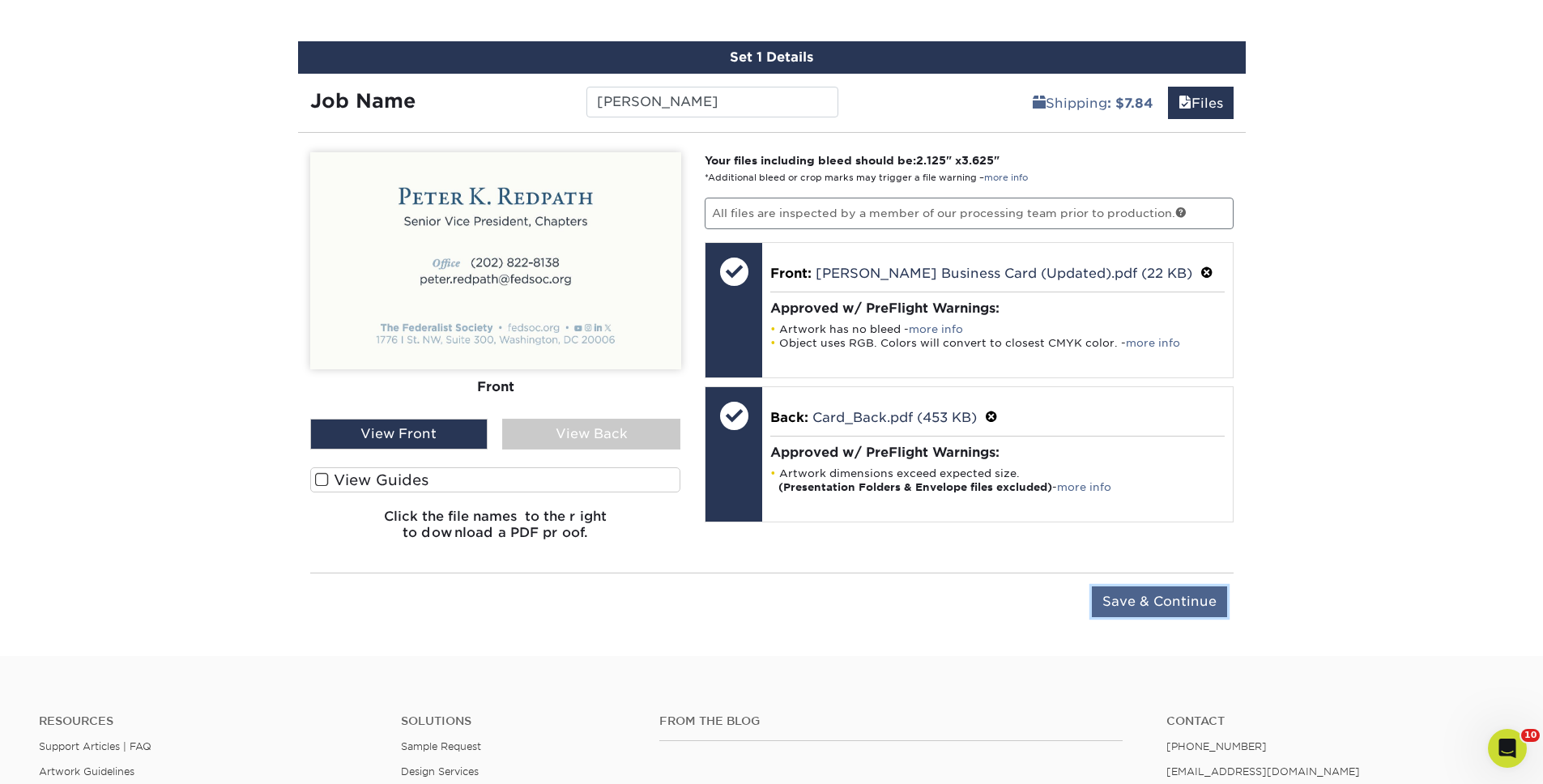
click at [1183, 586] on input "Save & Continue" at bounding box center [1160, 601] width 135 height 31
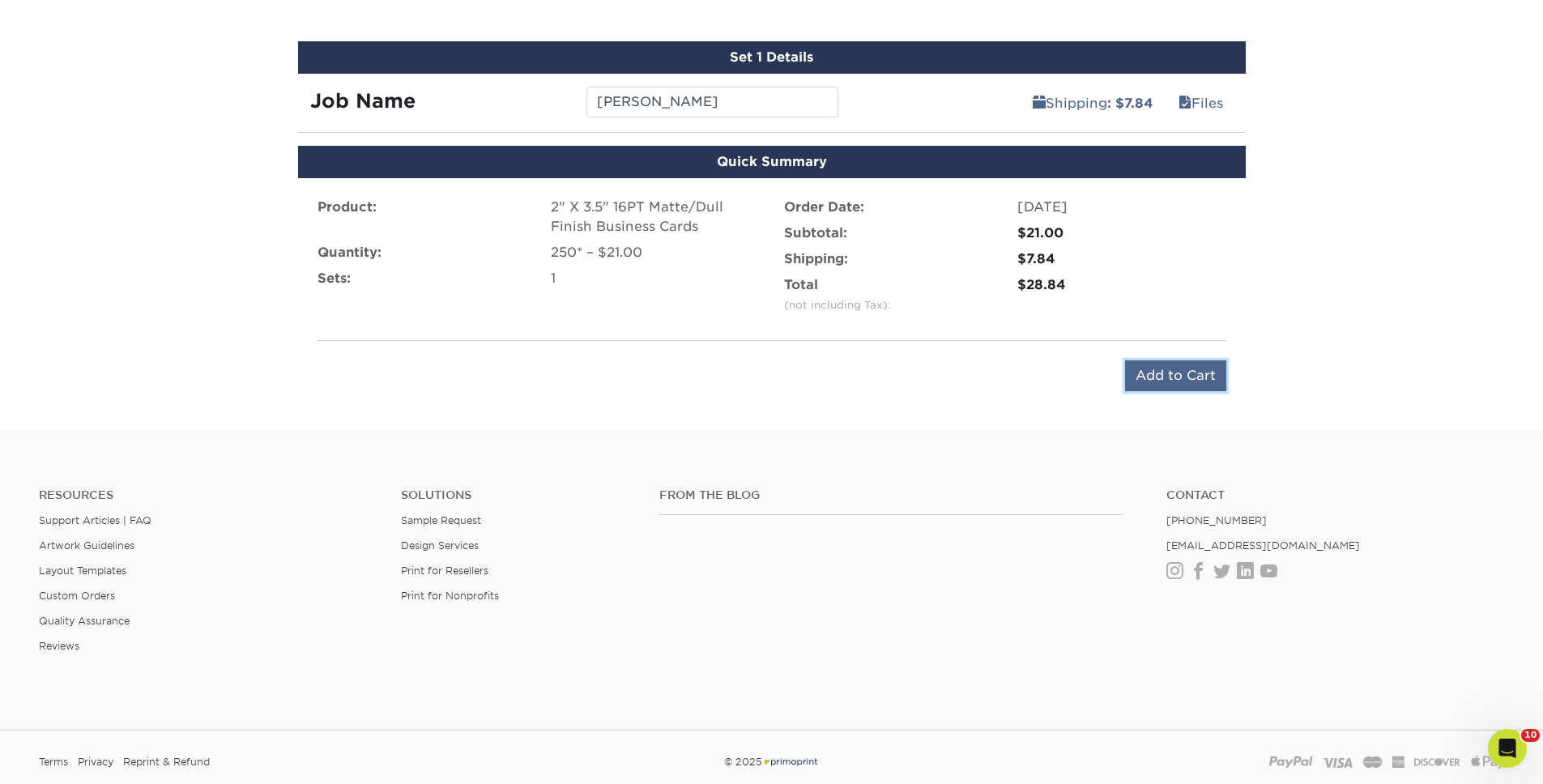
click at [1152, 372] on input "Add to Cart" at bounding box center [1175, 375] width 101 height 31
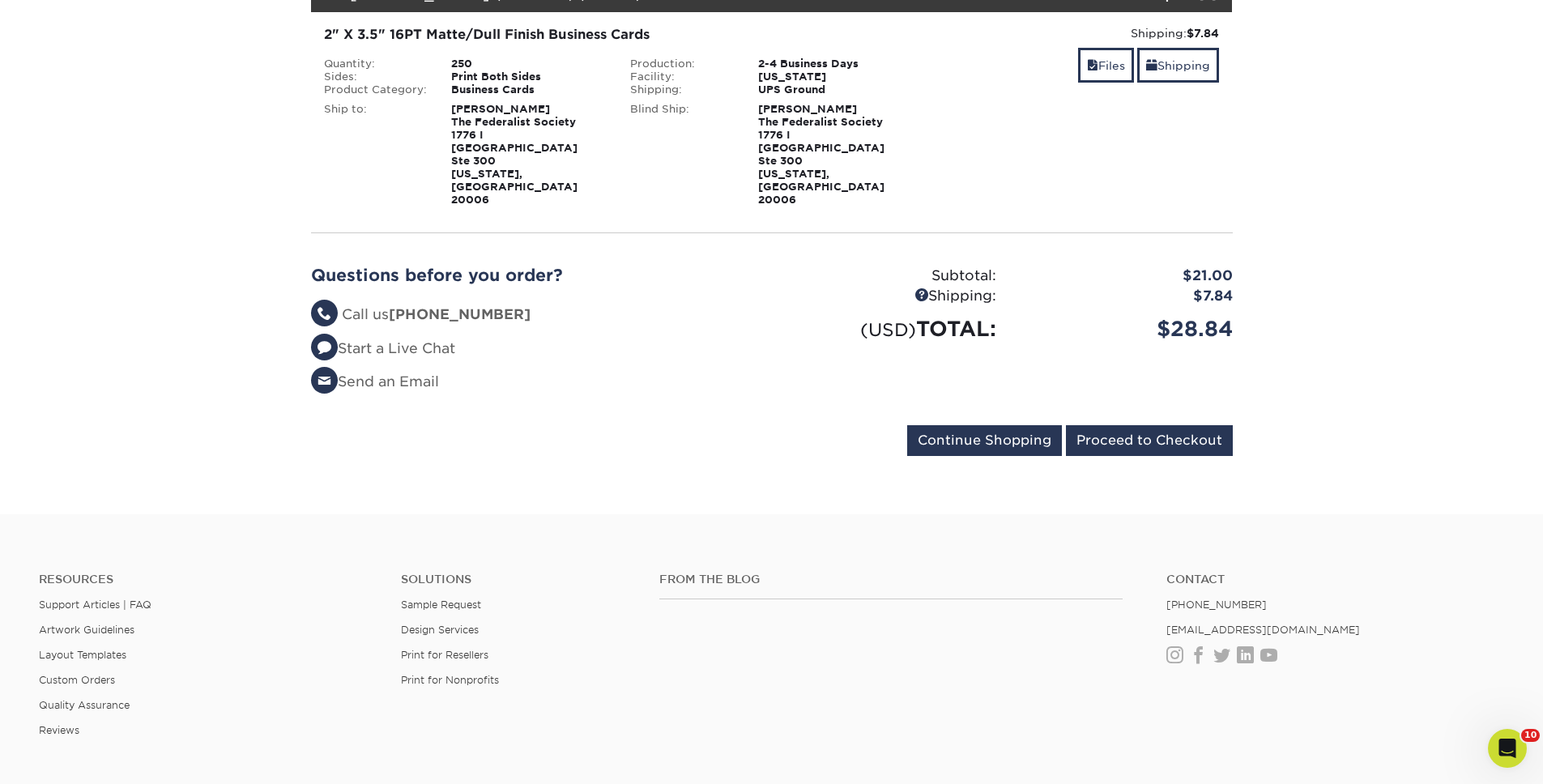
scroll to position [307, 0]
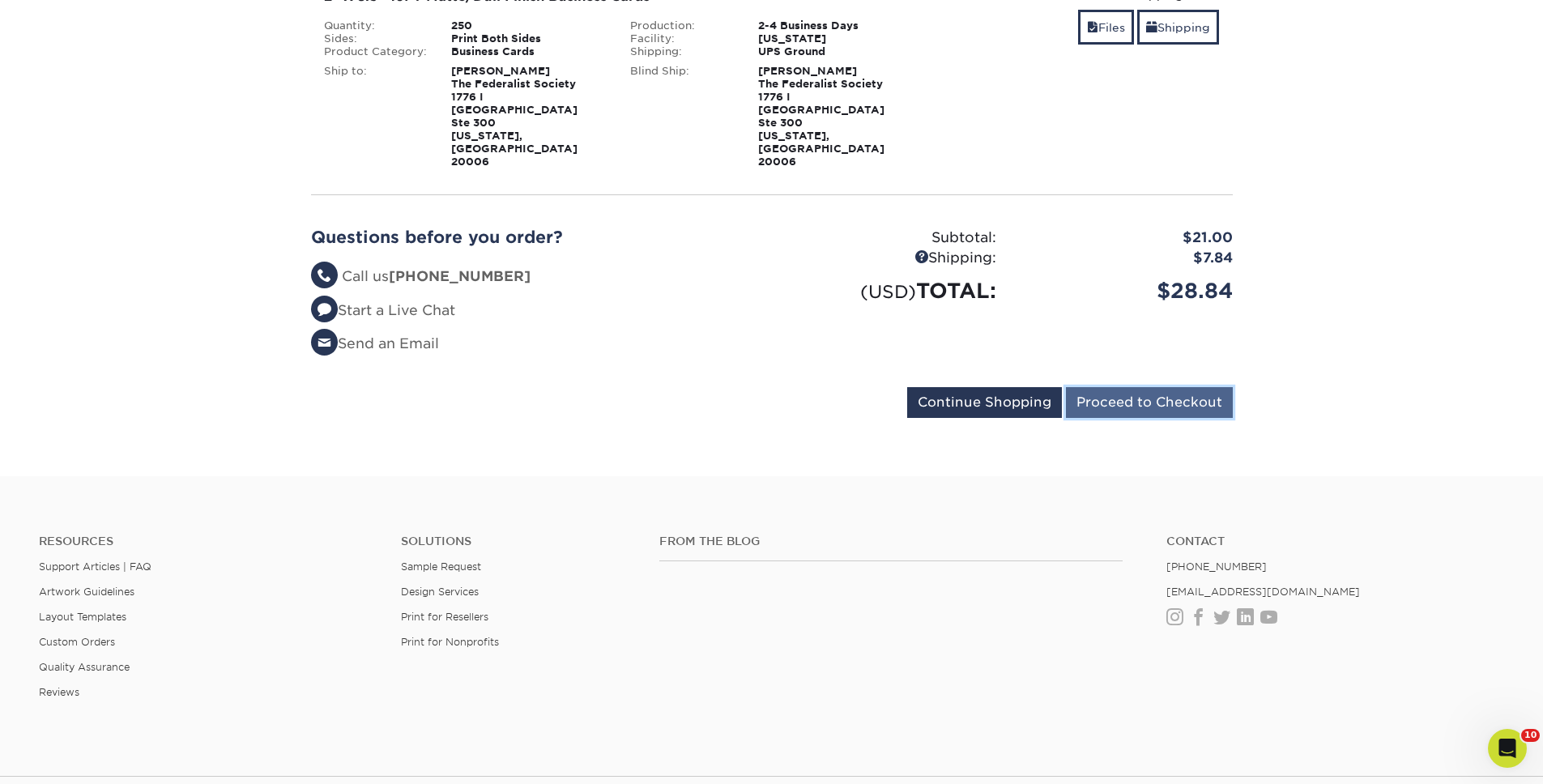
click at [1152, 387] on input "Proceed to Checkout" at bounding box center [1149, 402] width 167 height 31
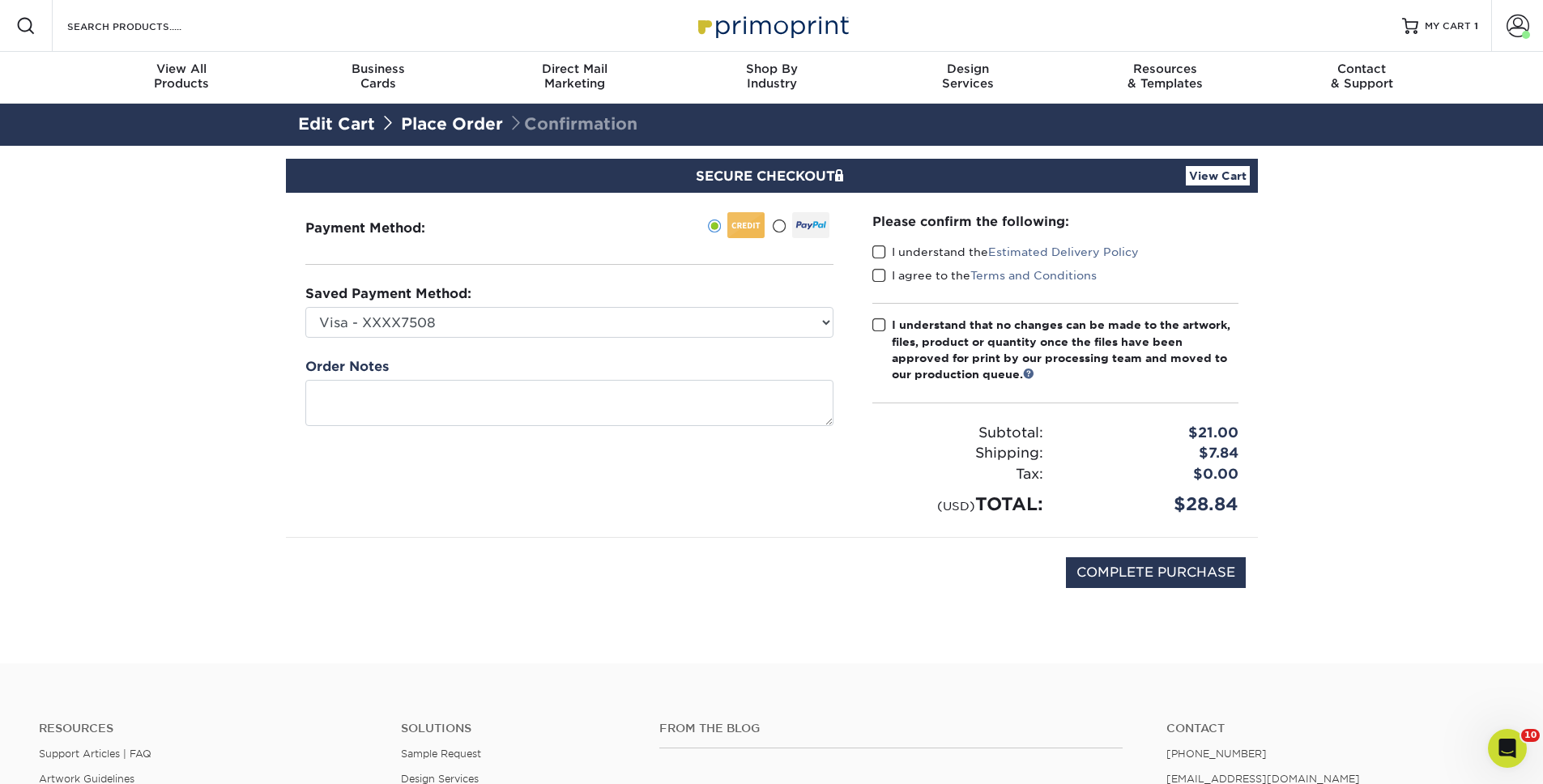
click at [932, 358] on div "I understand that no changes can be made to the artwork, files, product or quan…" at bounding box center [1065, 350] width 346 height 67
click at [0, 0] on input "I understand that no changes can be made to the artwork, files, product or quan…" at bounding box center [0, 0] width 0 height 0
click at [893, 273] on label "I agree to the Terms and Conditions" at bounding box center [985, 275] width 224 height 16
click at [0, 0] on input "I agree to the Terms and Conditions" at bounding box center [0, 0] width 0 height 0
click at [899, 254] on label "I understand the Estimated Delivery Policy" at bounding box center [1006, 251] width 267 height 16
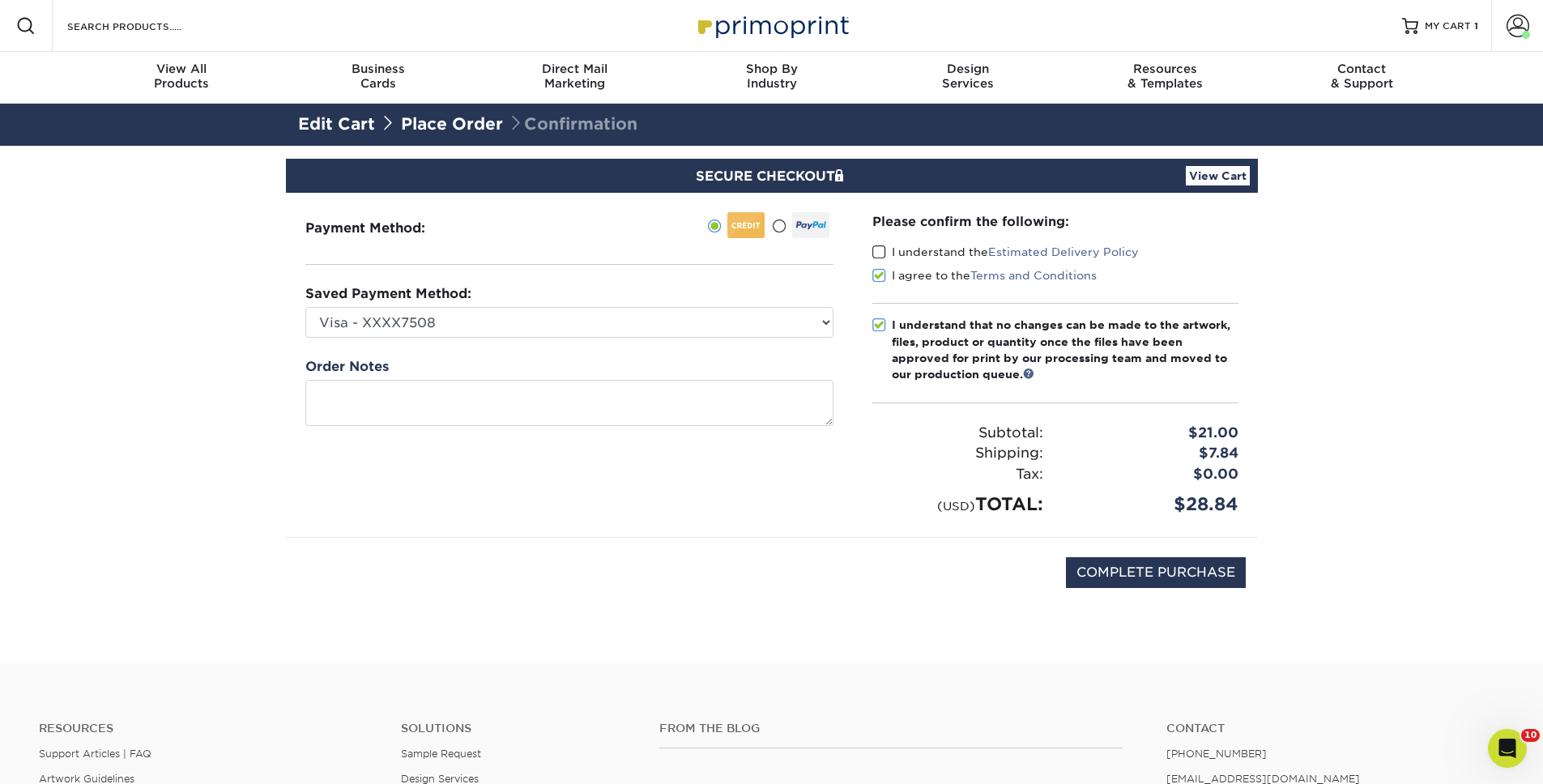
click at [0, 0] on input "I understand the Estimated Delivery Policy" at bounding box center [0, 0] width 0 height 0
click at [1166, 578] on input "COMPLETE PURCHASE" at bounding box center [1156, 572] width 180 height 31
type input "PROCESSING, PLEASE WAIT..."
